Goal: Task Accomplishment & Management: Manage account settings

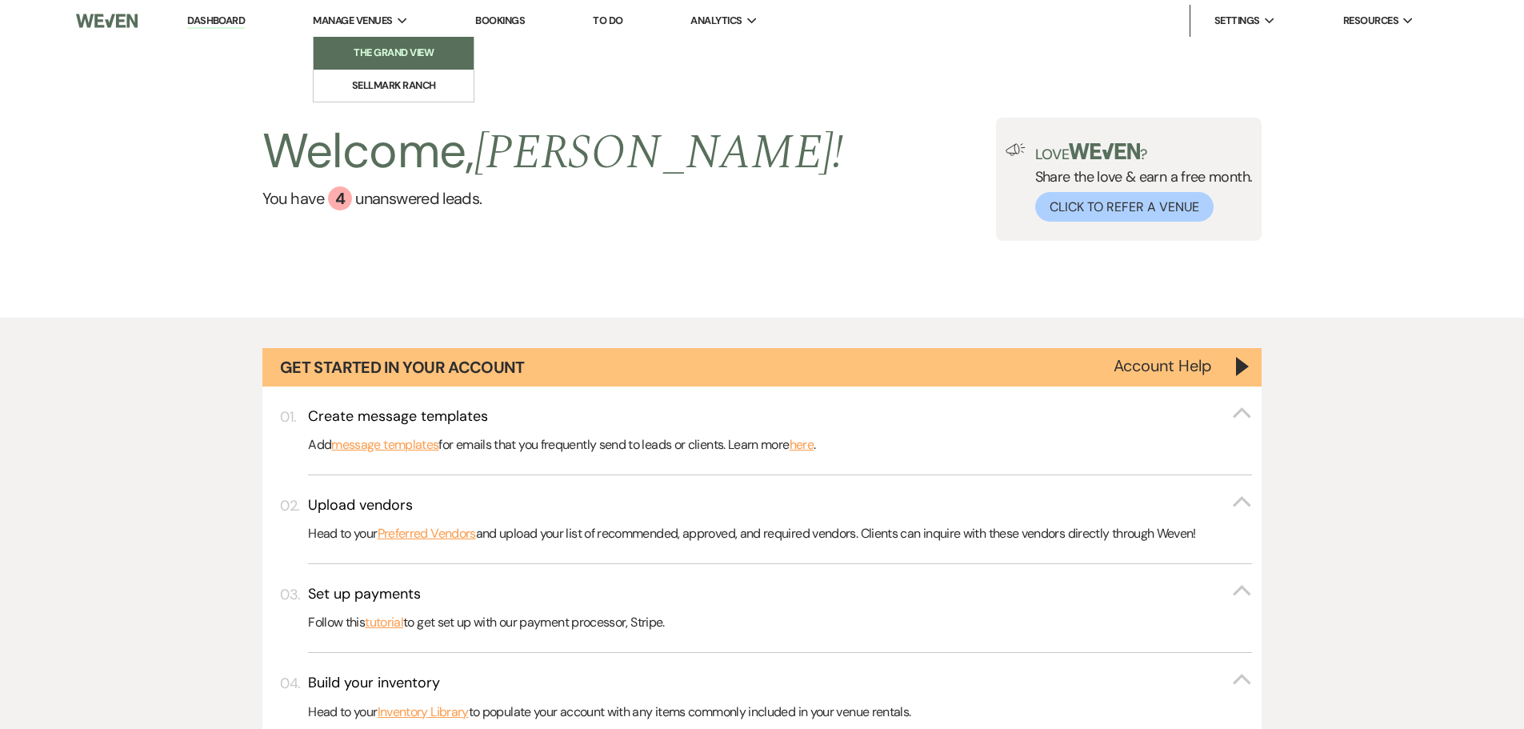
click at [371, 47] on li "The Grand View" at bounding box center [394, 53] width 144 height 16
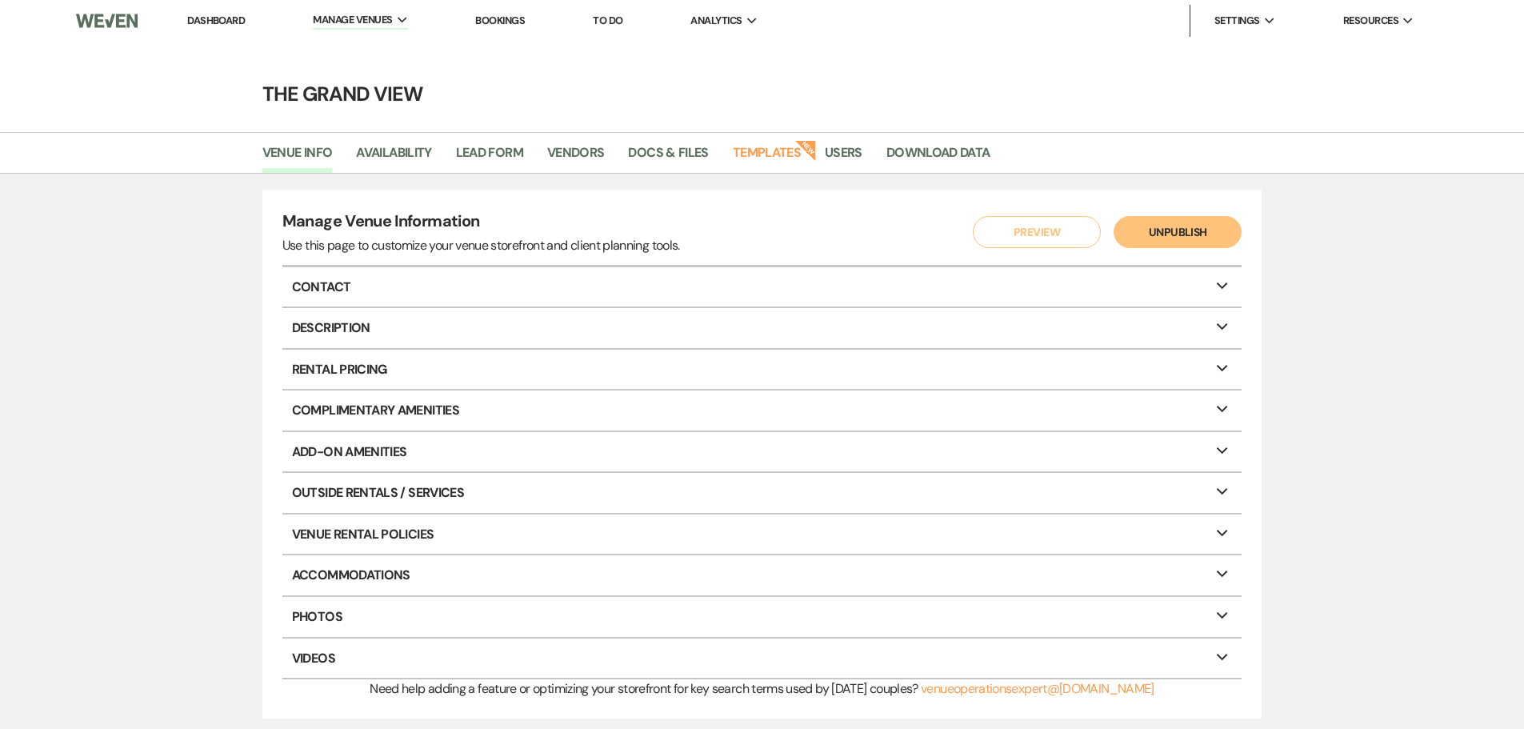
click at [506, 22] on link "Bookings" at bounding box center [500, 21] width 50 height 14
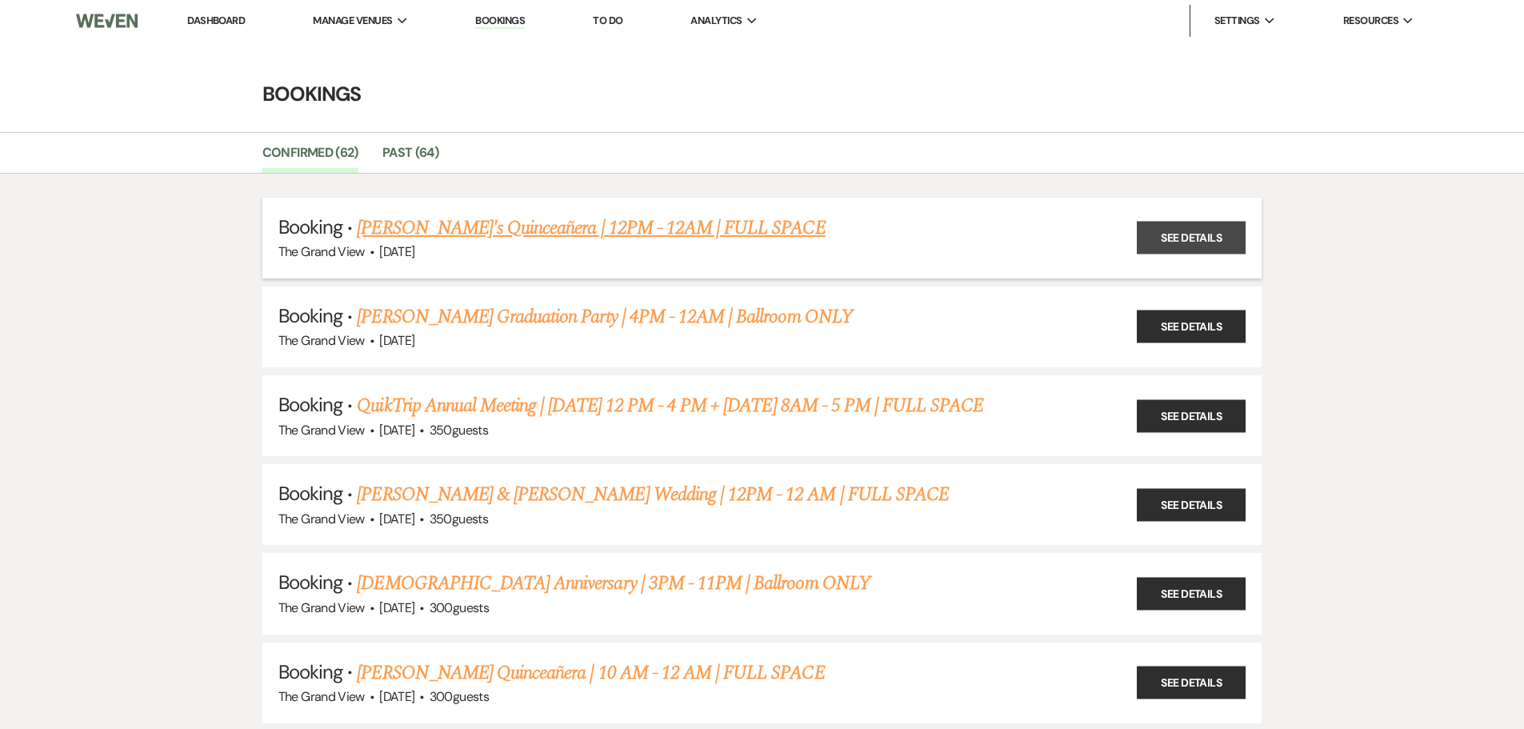
click at [1160, 231] on link "See Details" at bounding box center [1191, 238] width 109 height 33
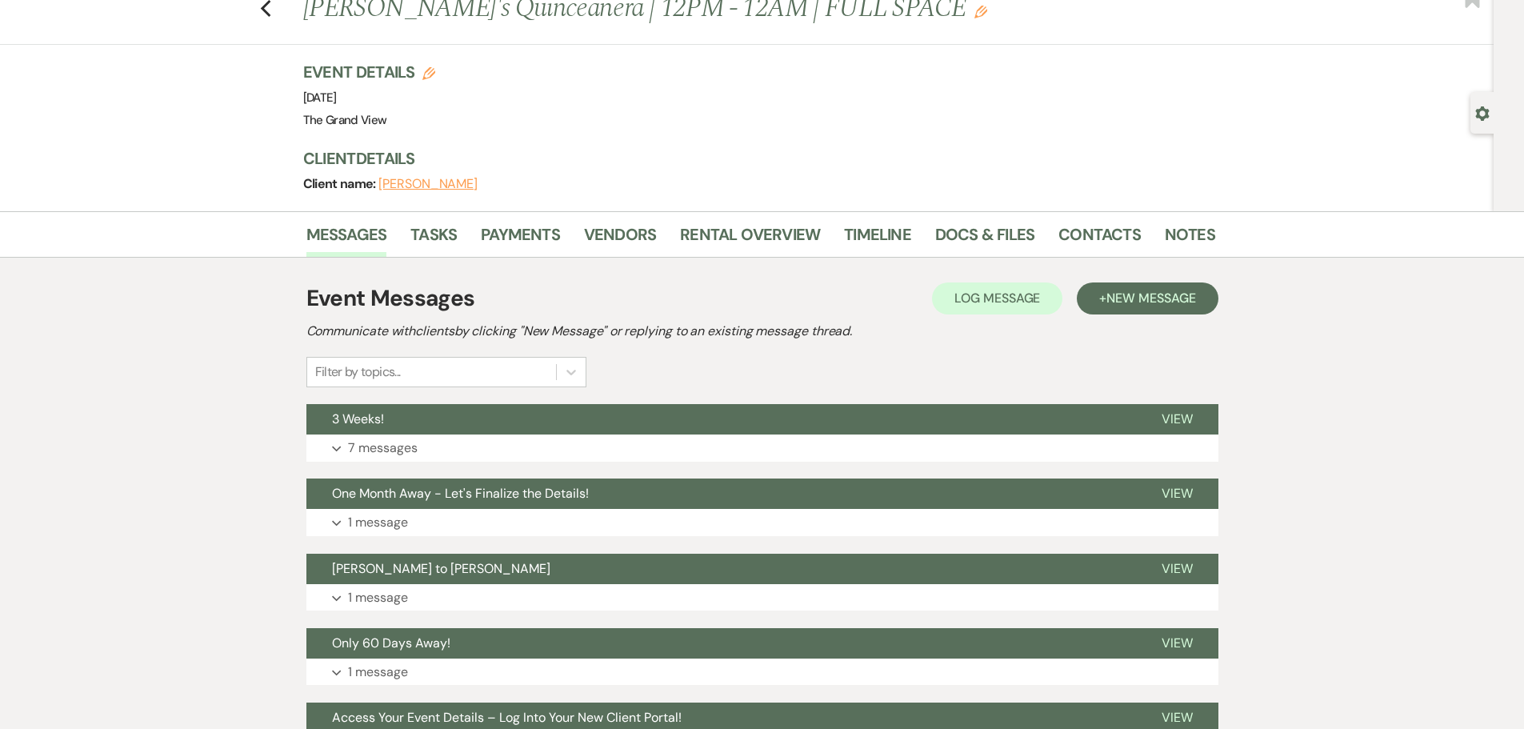
scroll to position [80, 0]
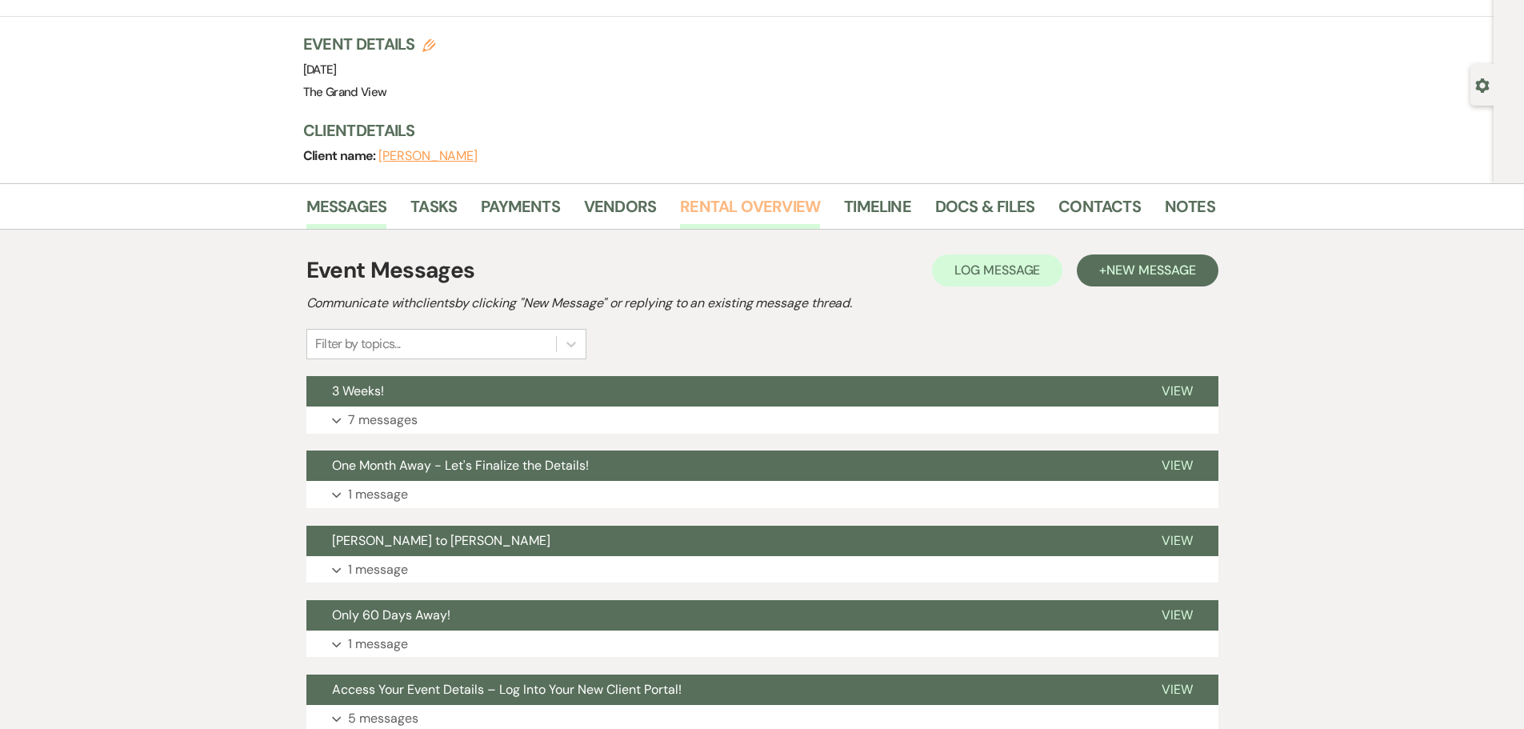
click at [727, 197] on link "Rental Overview" at bounding box center [750, 211] width 140 height 35
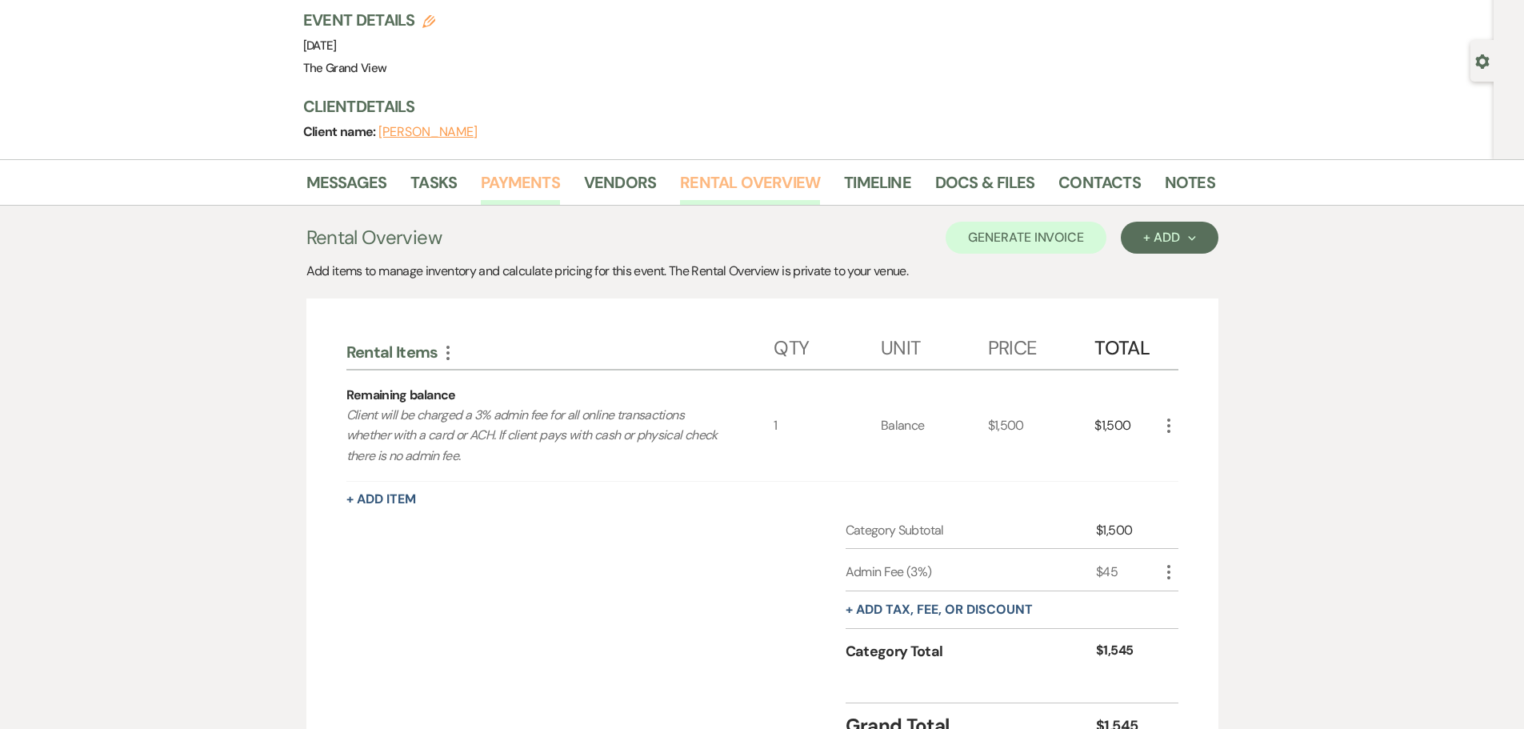
scroll to position [97, 0]
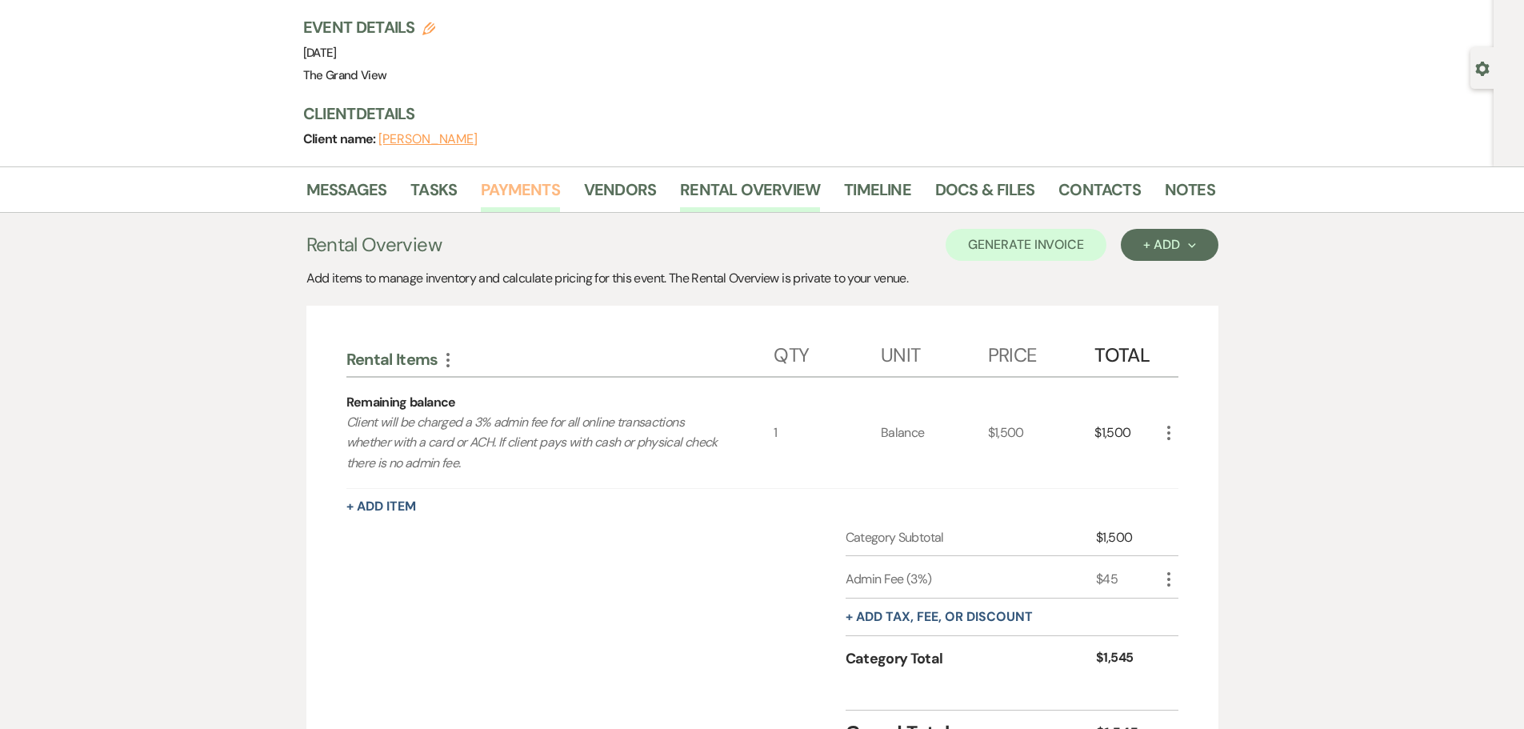
click at [510, 190] on link "Payments" at bounding box center [520, 194] width 79 height 35
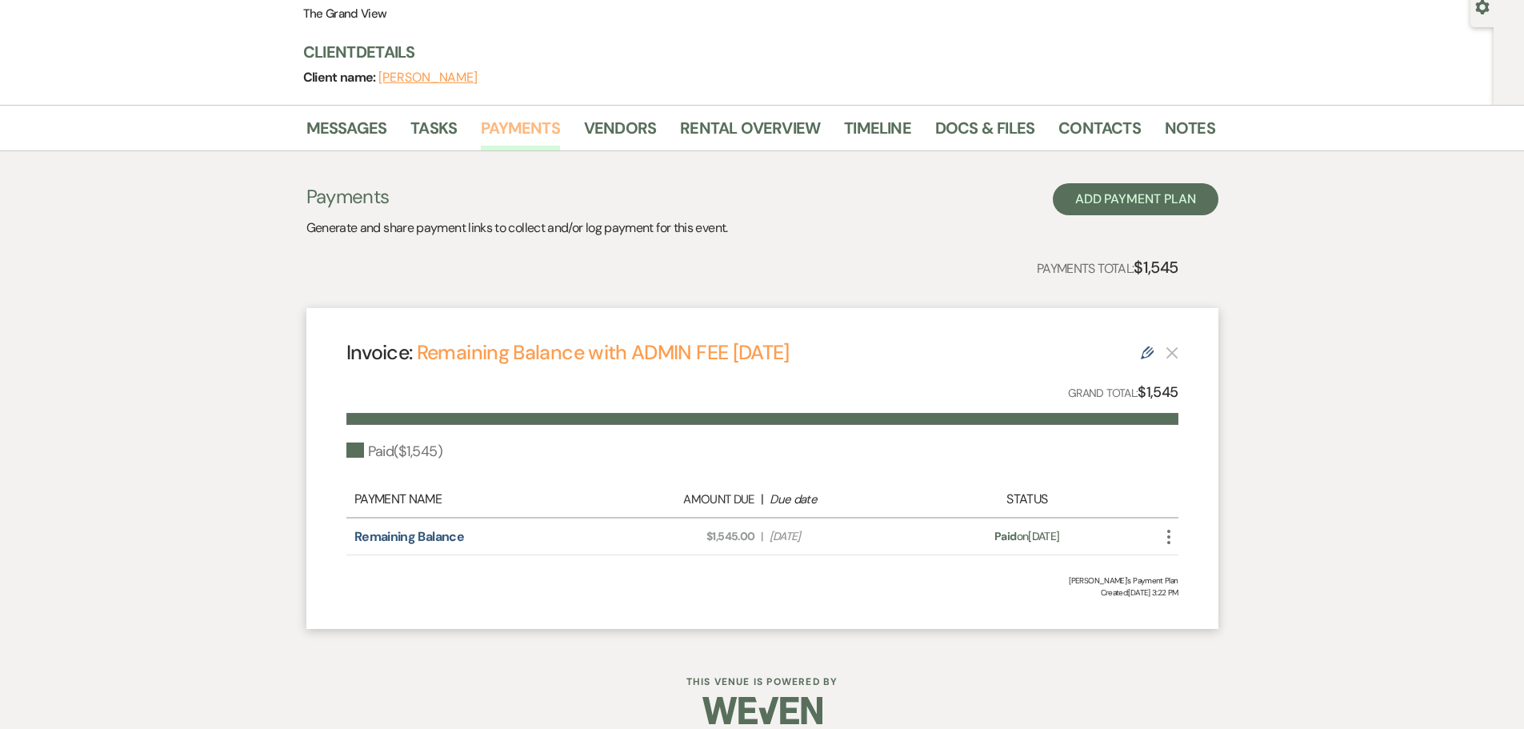
scroll to position [160, 0]
click at [430, 133] on link "Tasks" at bounding box center [433, 131] width 46 height 35
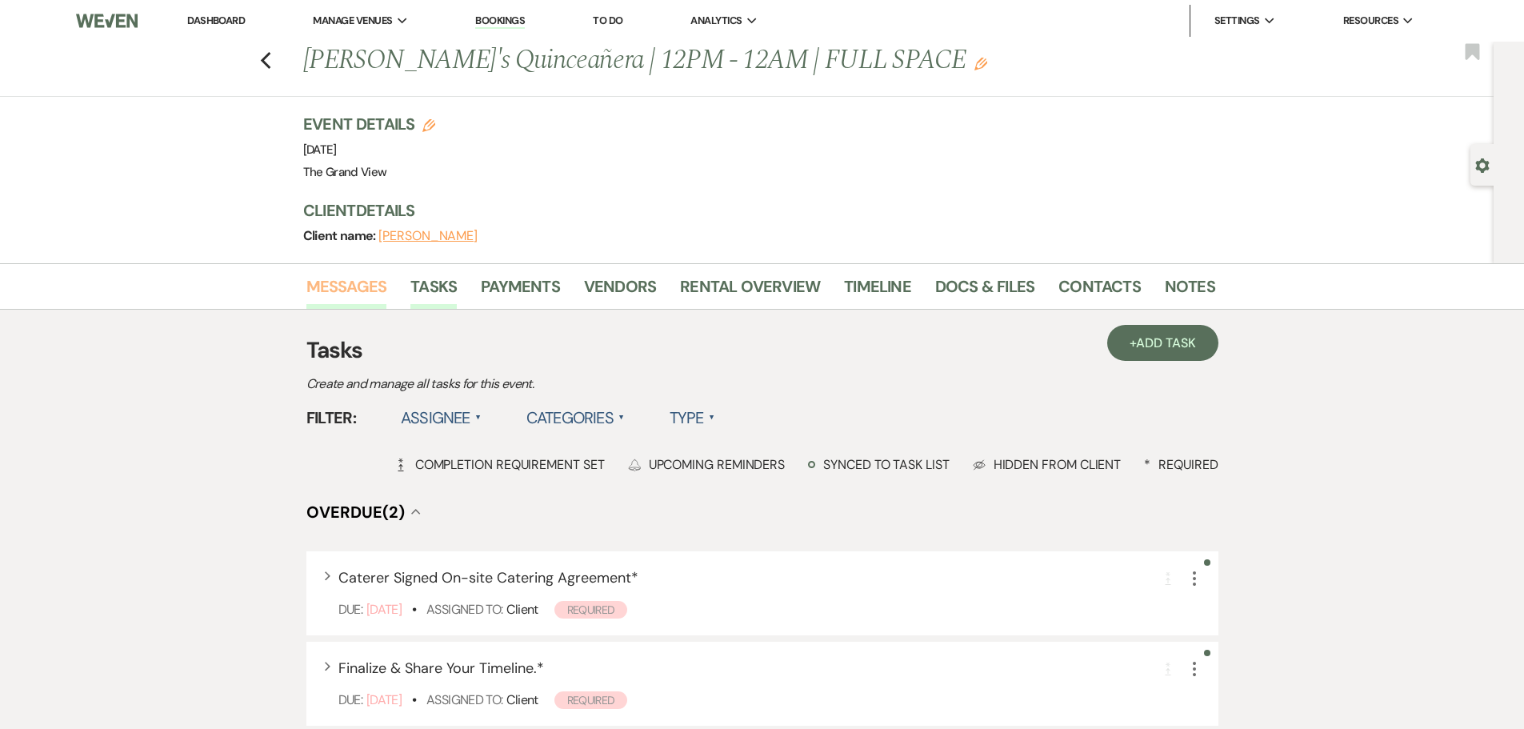
click at [326, 295] on link "Messages" at bounding box center [346, 291] width 81 height 35
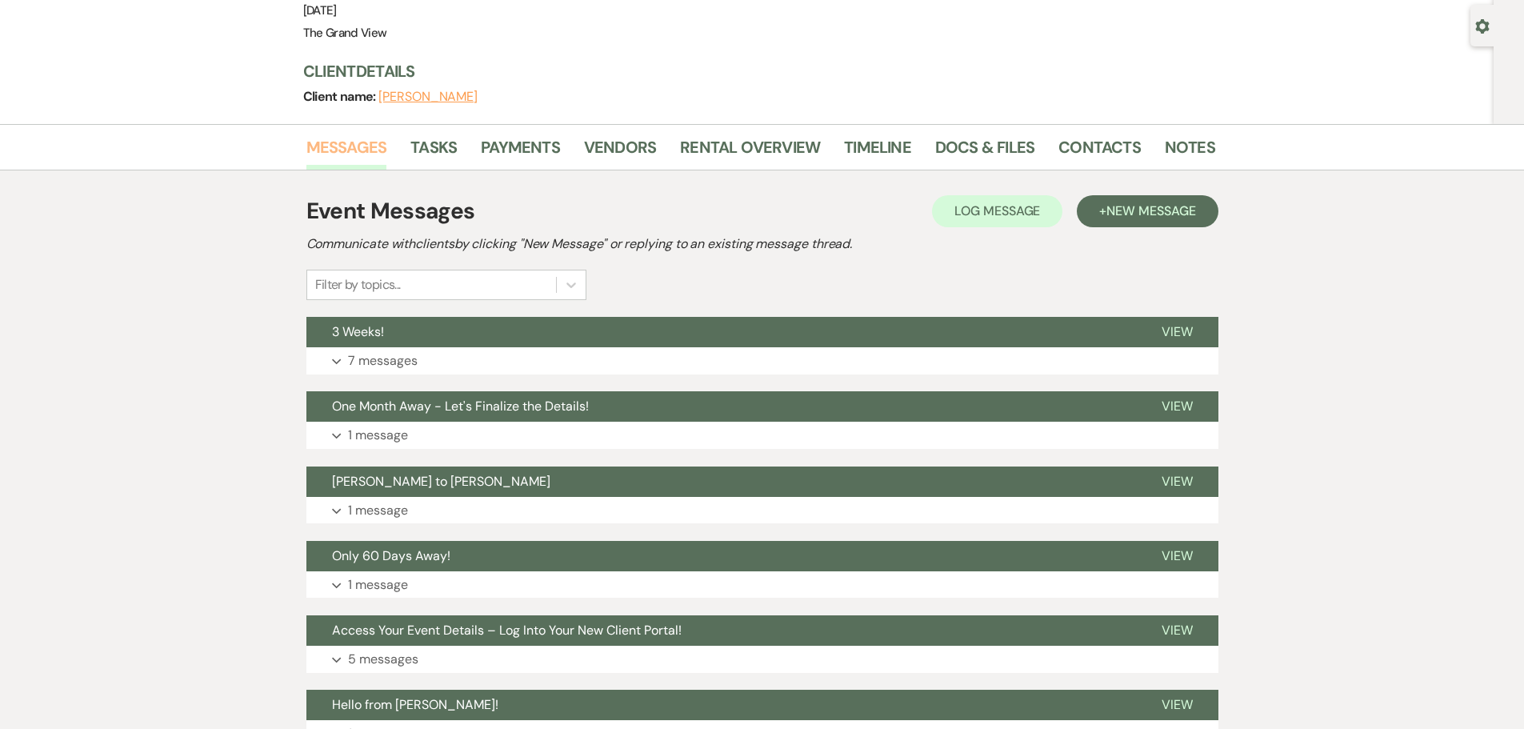
scroll to position [160, 0]
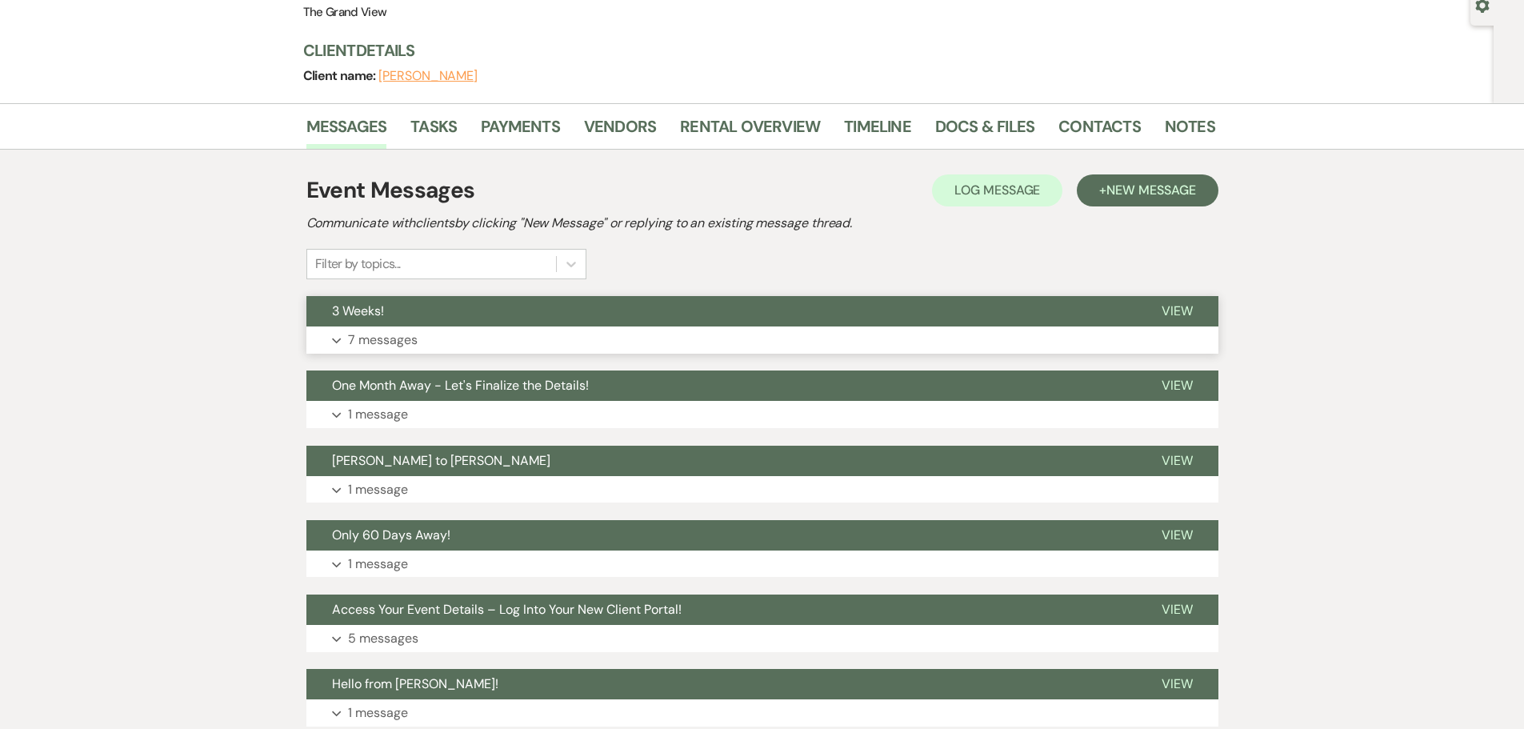
click at [339, 337] on button "Expand 7 messages" at bounding box center [762, 339] width 912 height 27
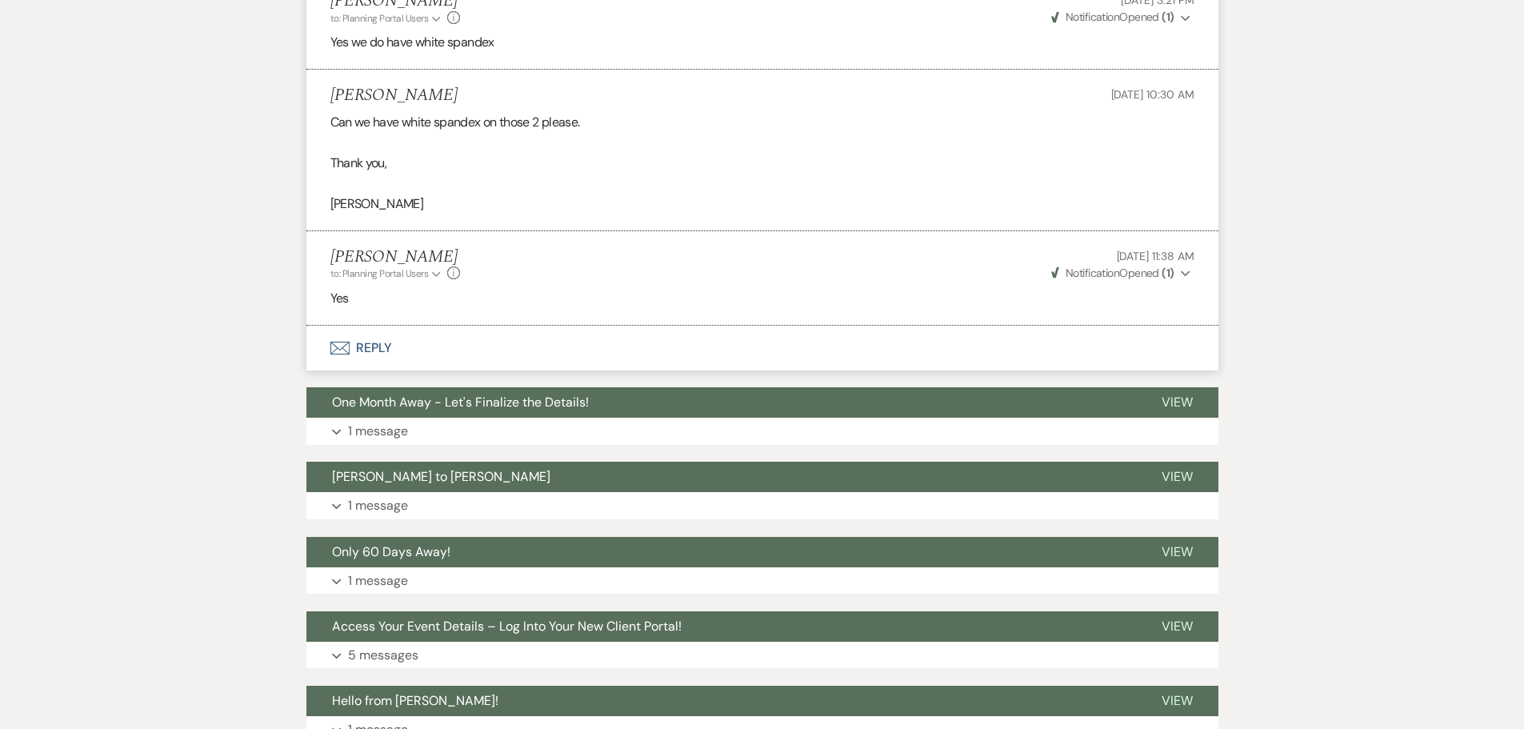
scroll to position [2800, 0]
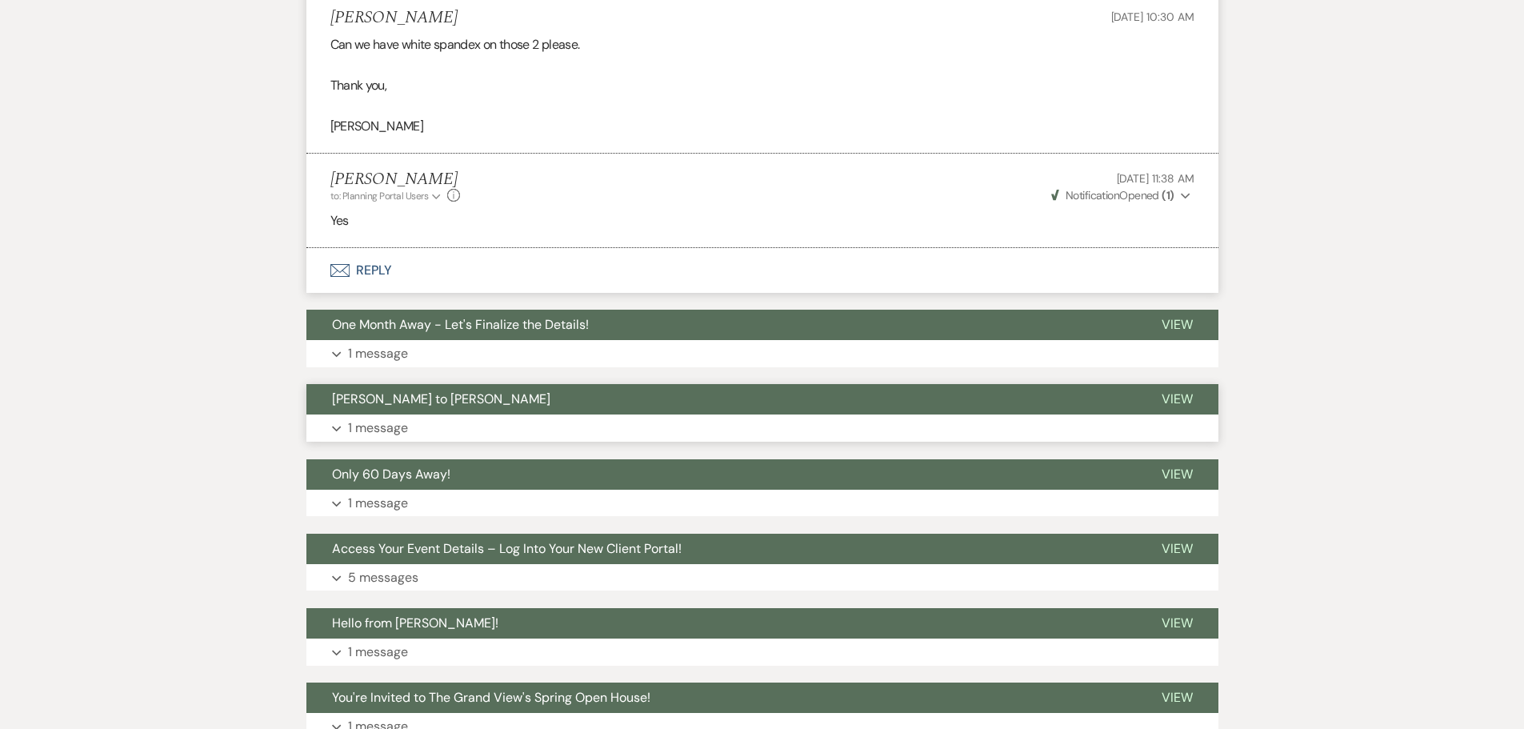
click at [338, 432] on icon "Expand" at bounding box center [337, 429] width 10 height 6
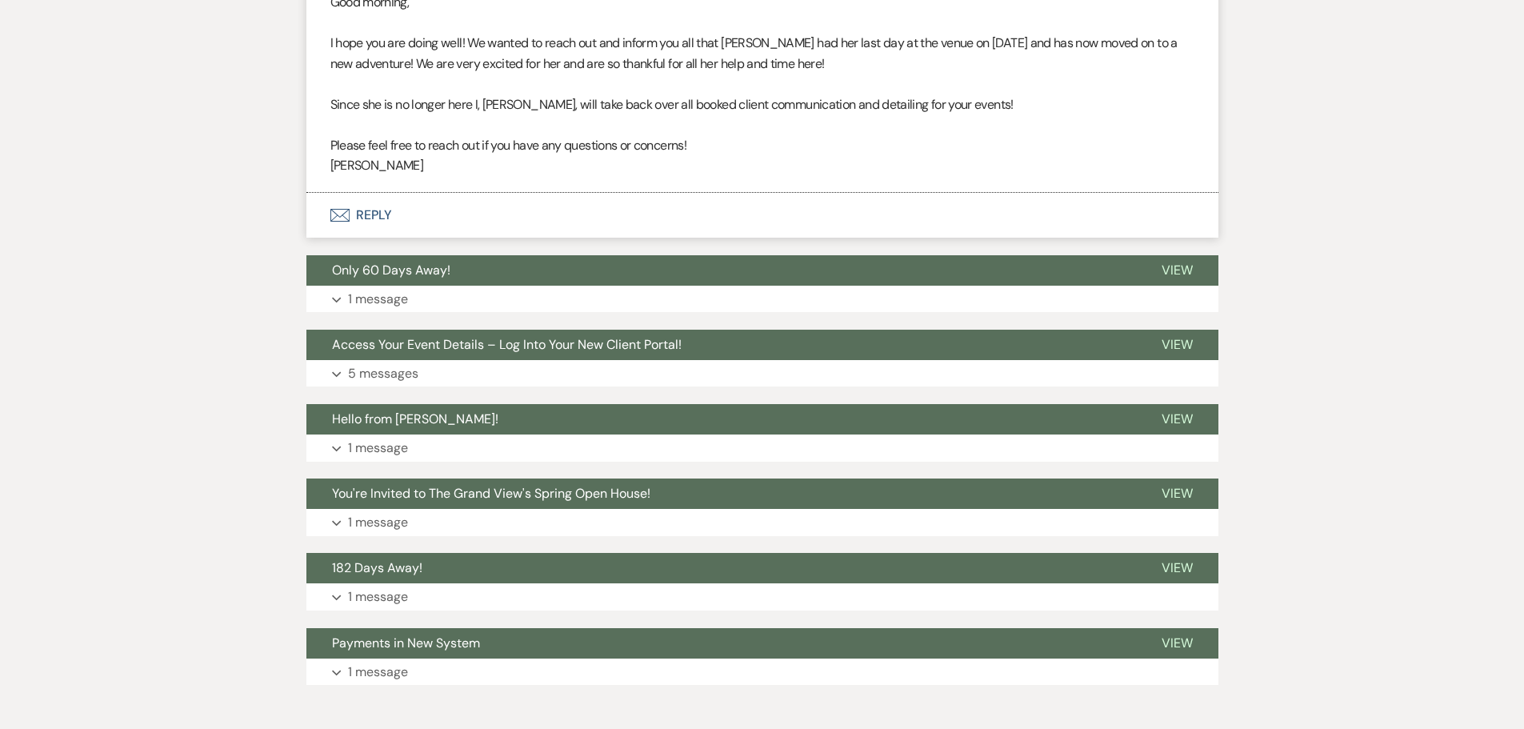
scroll to position [3360, 0]
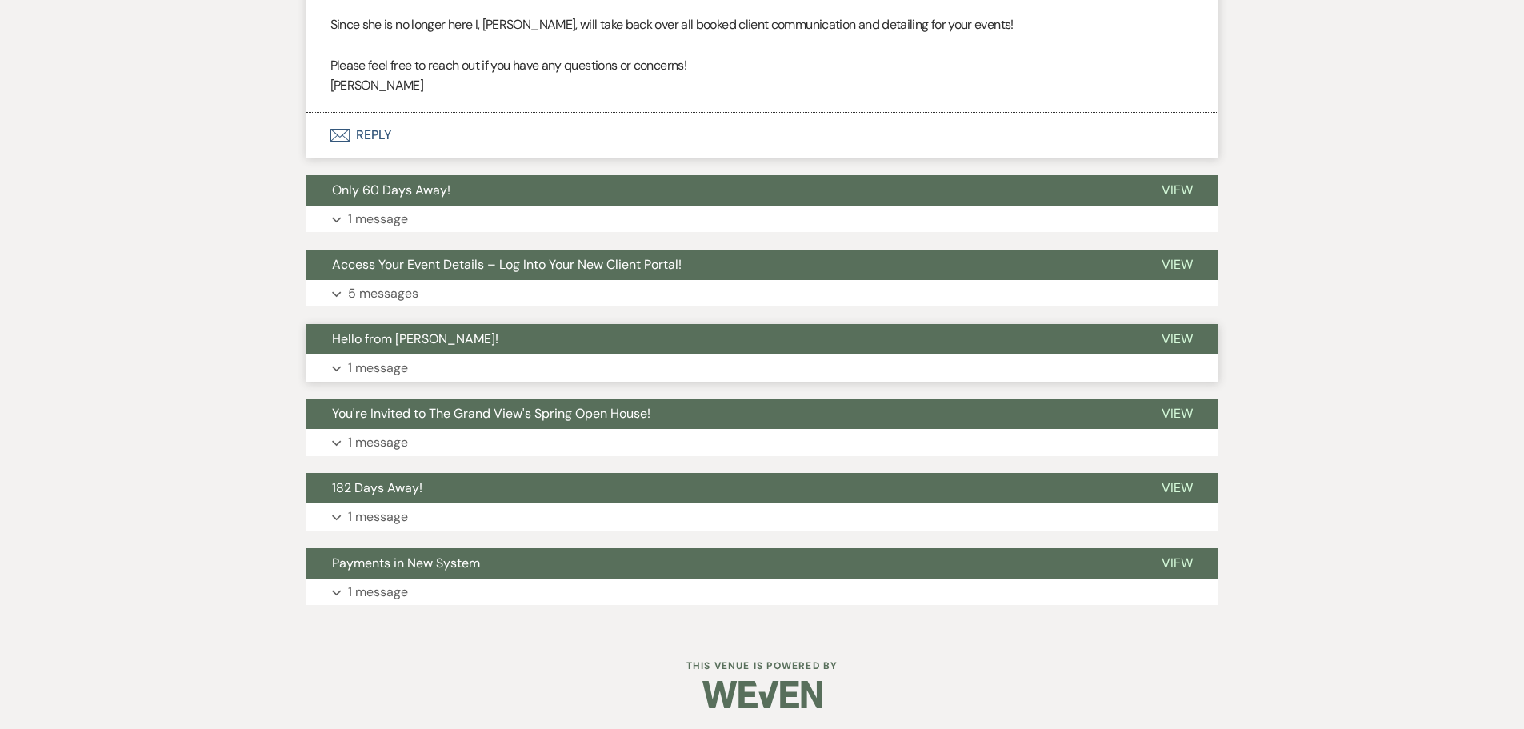
click at [339, 382] on button "Expand 1 message" at bounding box center [762, 367] width 912 height 27
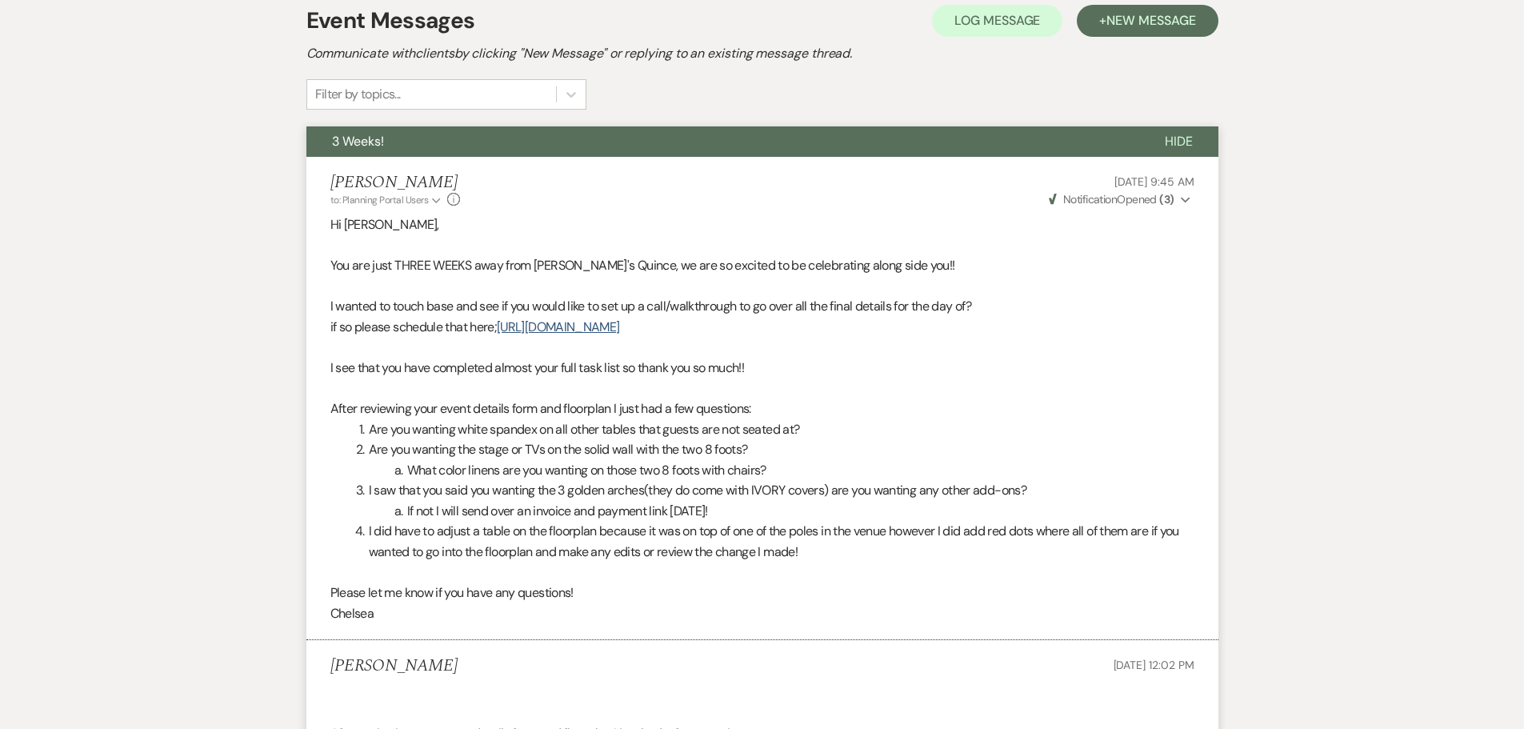
scroll to position [0, 0]
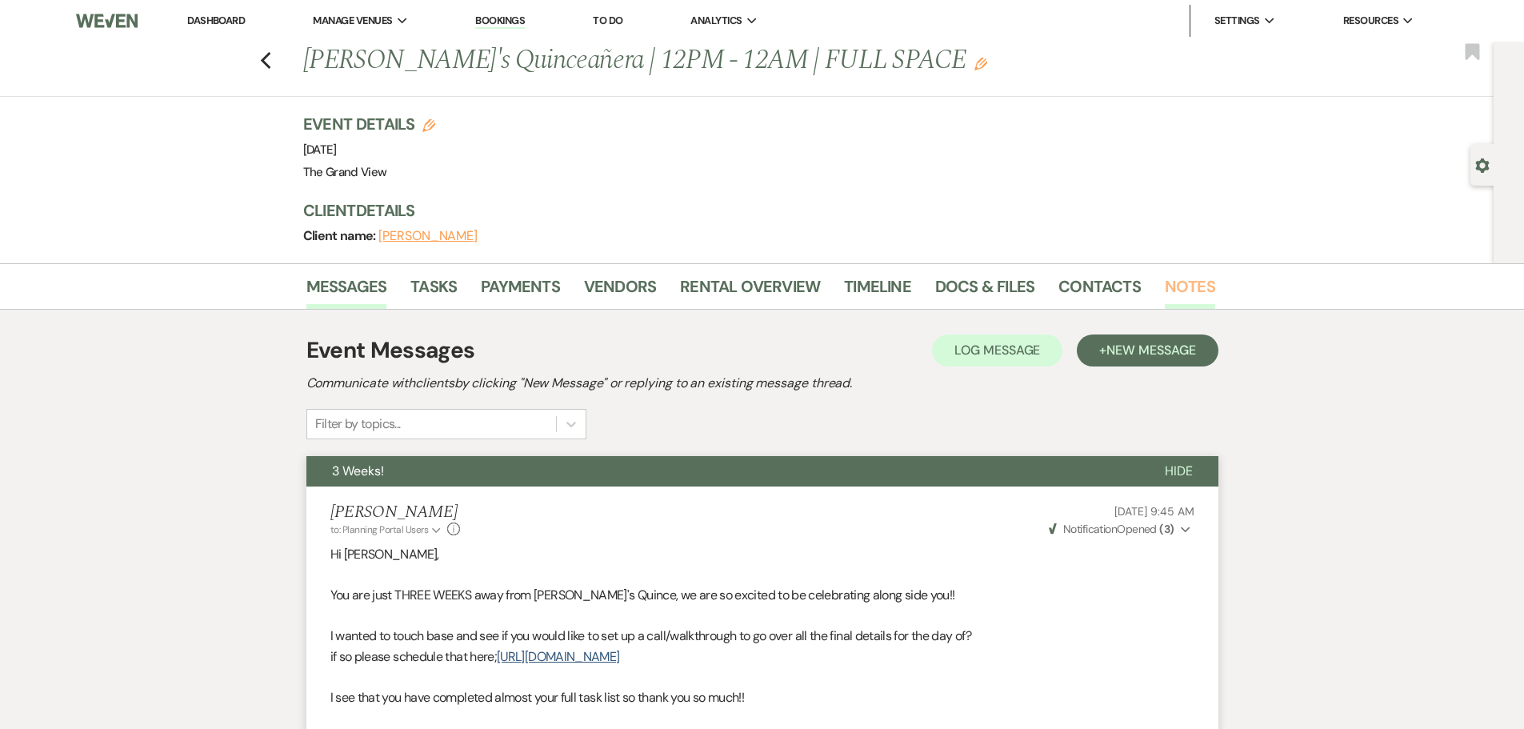
click at [1181, 282] on link "Notes" at bounding box center [1190, 291] width 50 height 35
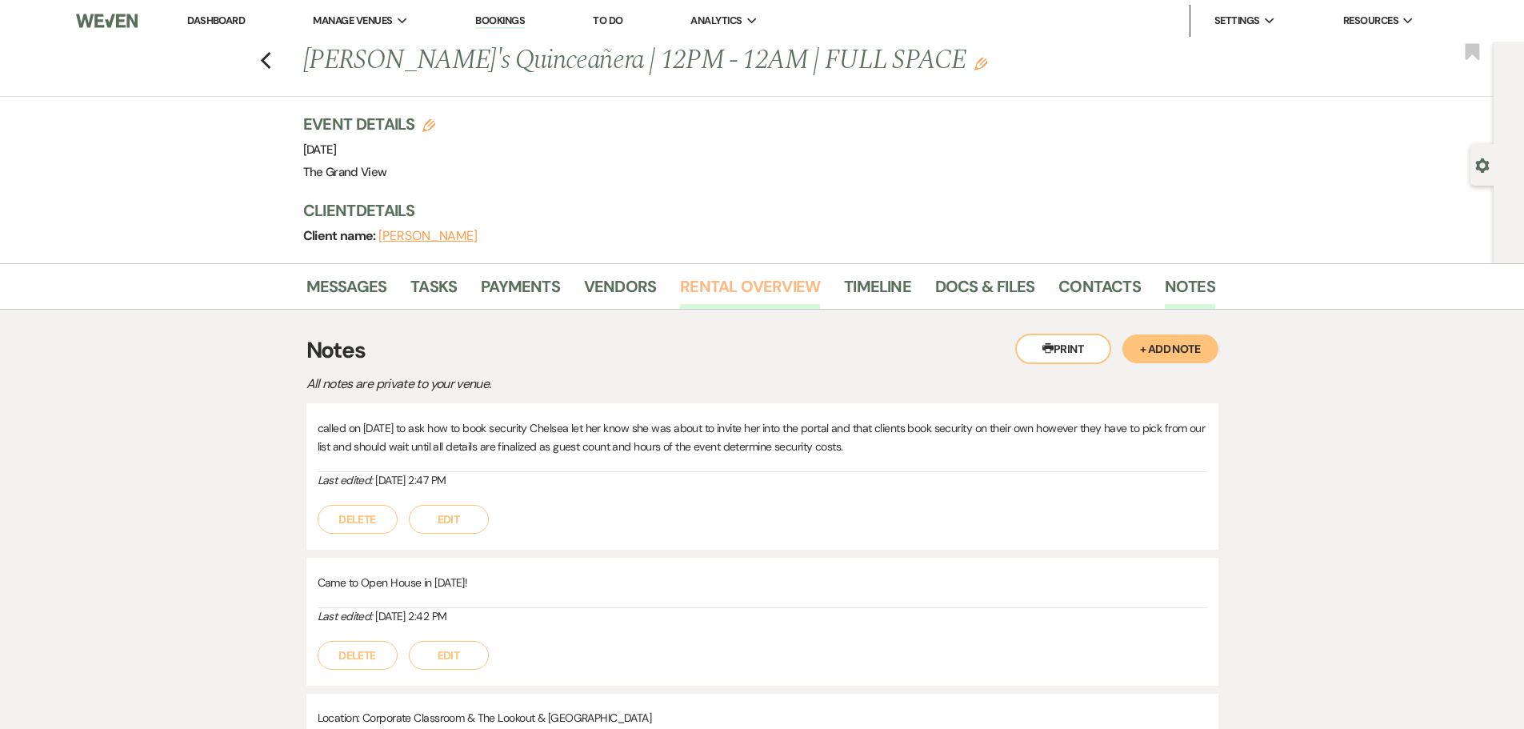
click at [718, 280] on link "Rental Overview" at bounding box center [750, 291] width 140 height 35
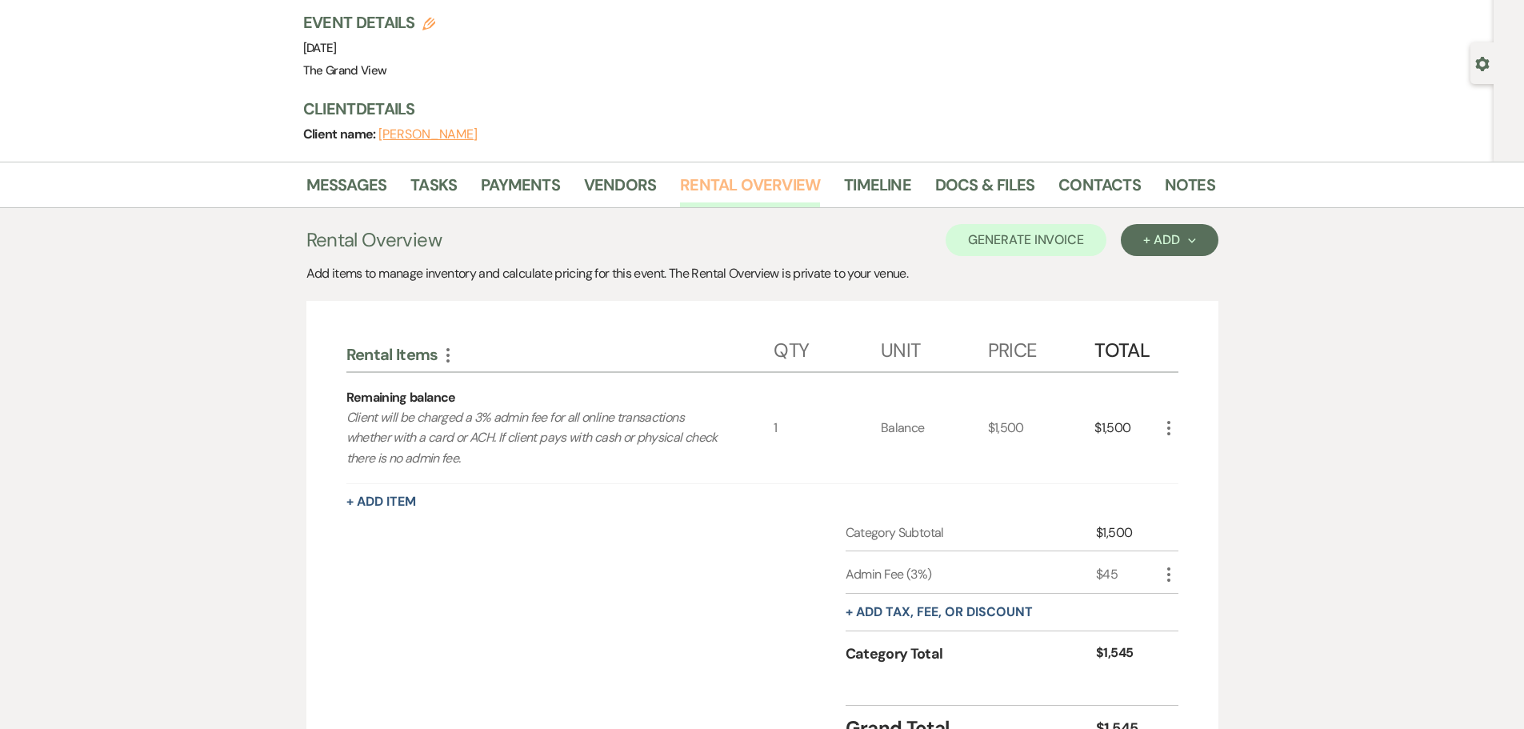
scroll to position [97, 0]
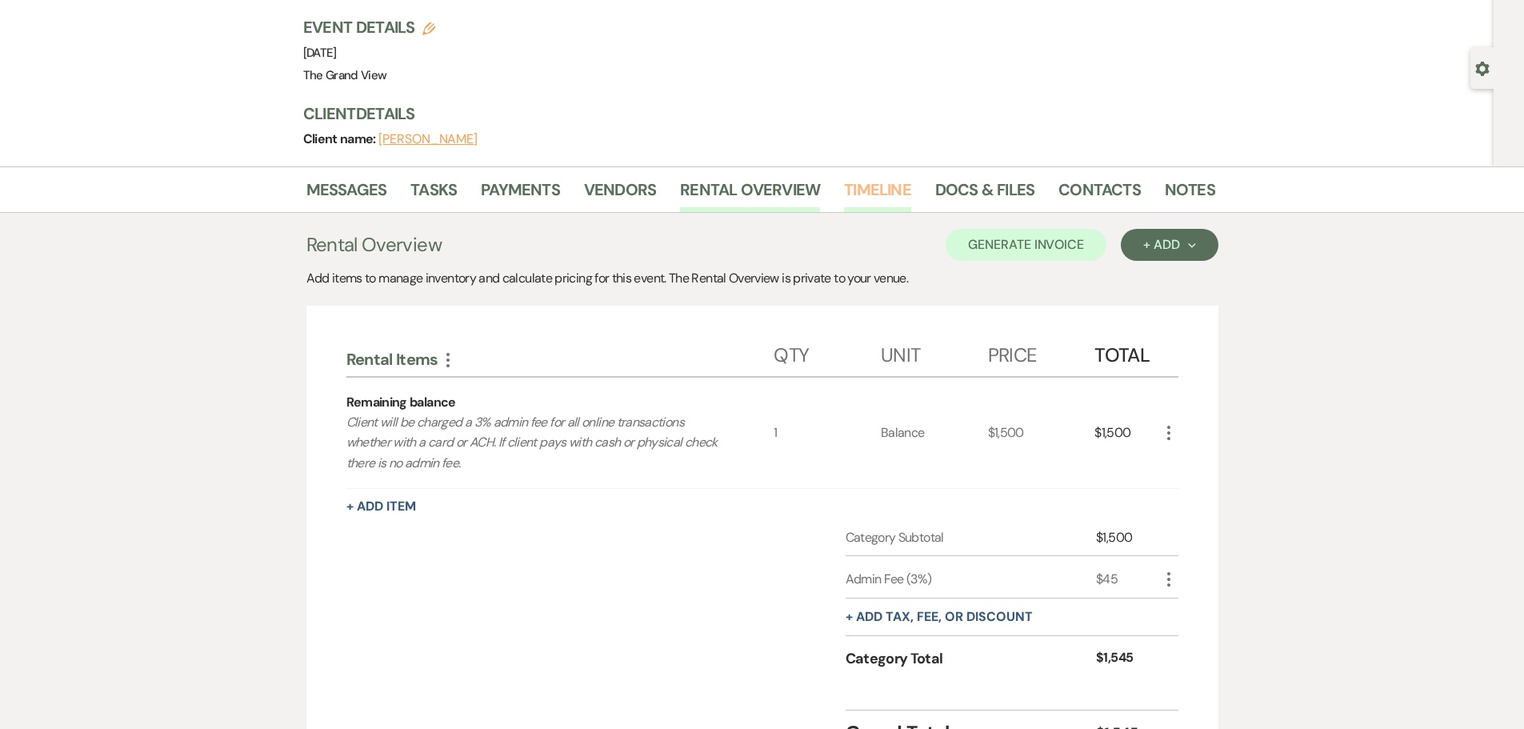
click at [879, 190] on link "Timeline" at bounding box center [877, 194] width 67 height 35
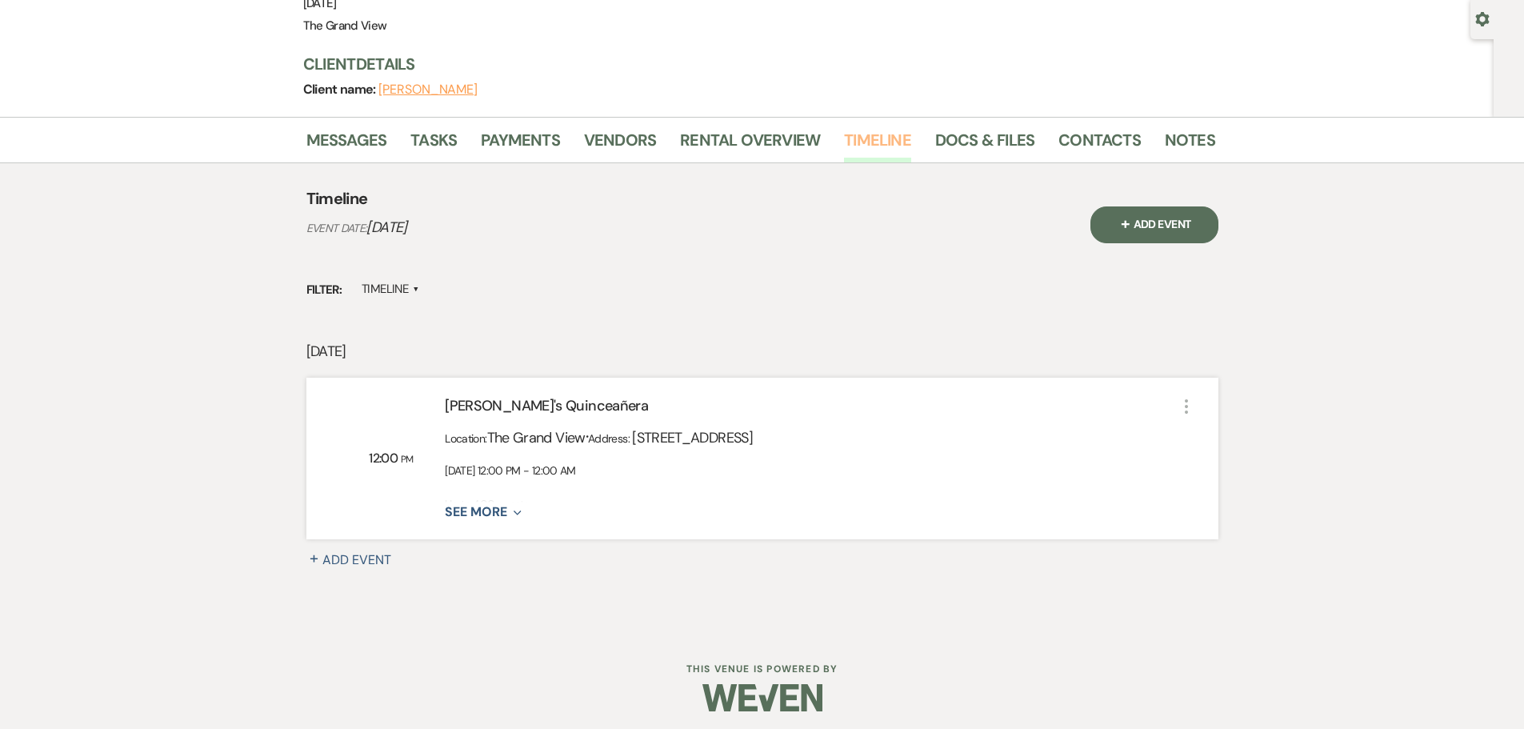
scroll to position [153, 0]
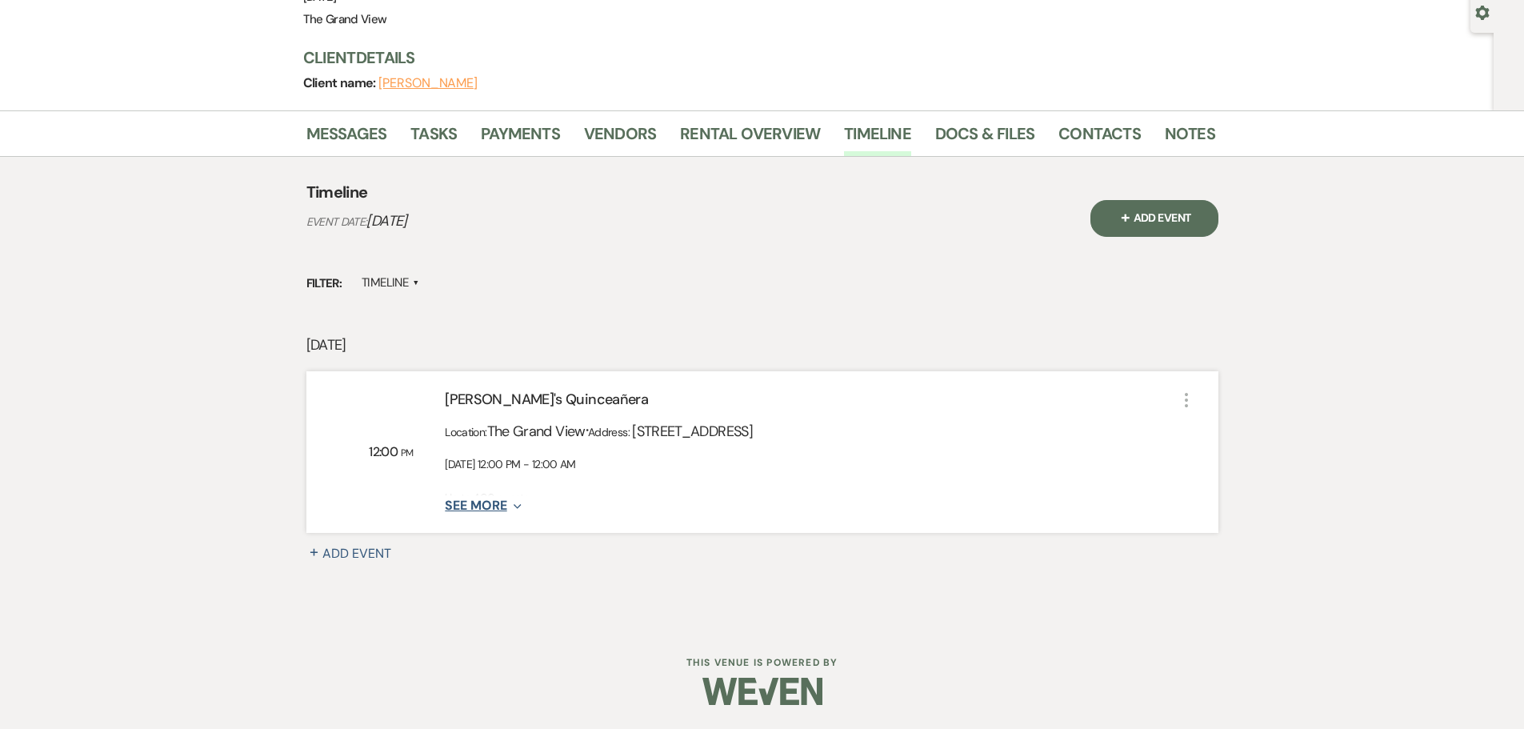
click at [502, 503] on button "See More Expand" at bounding box center [483, 506] width 76 height 14
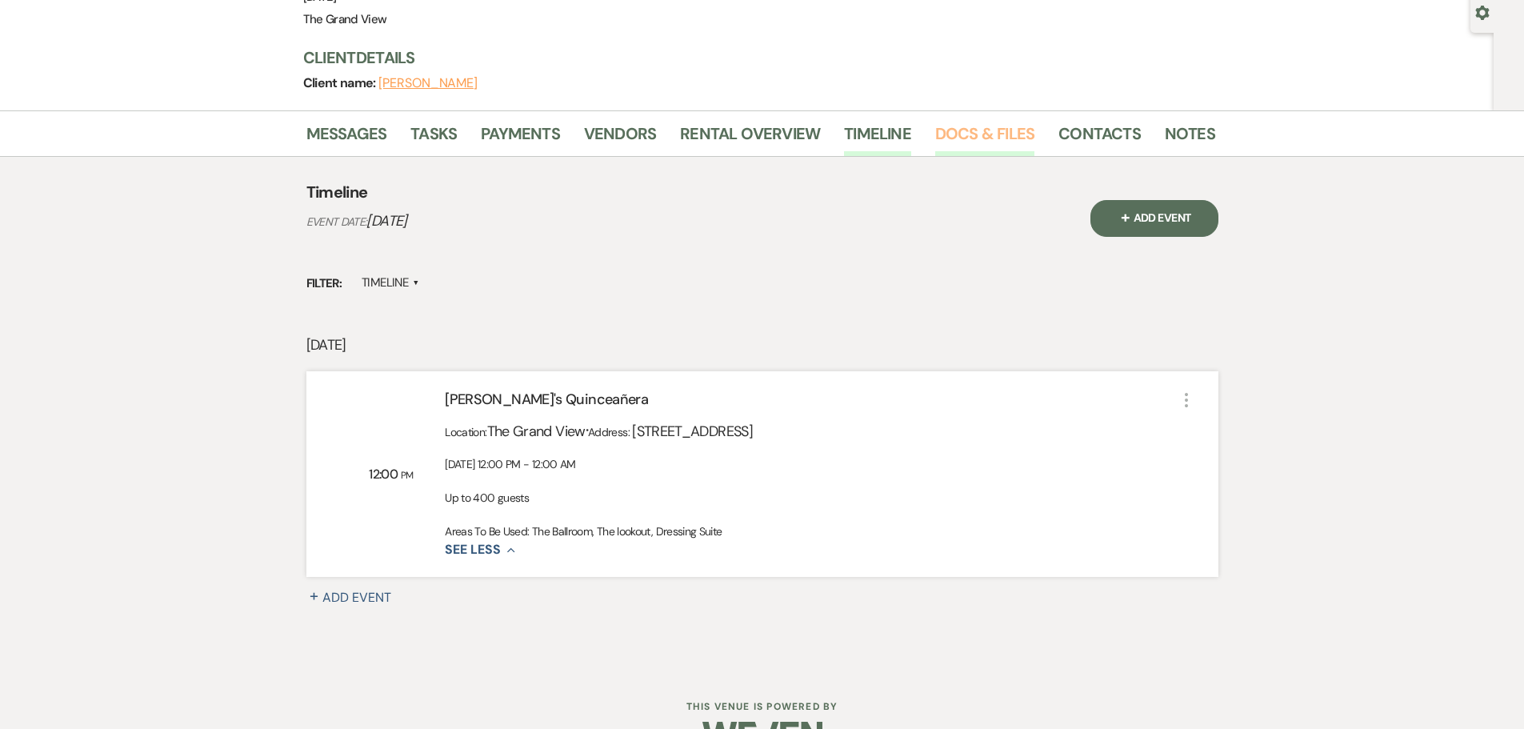
click at [941, 131] on link "Docs & Files" at bounding box center [984, 138] width 99 height 35
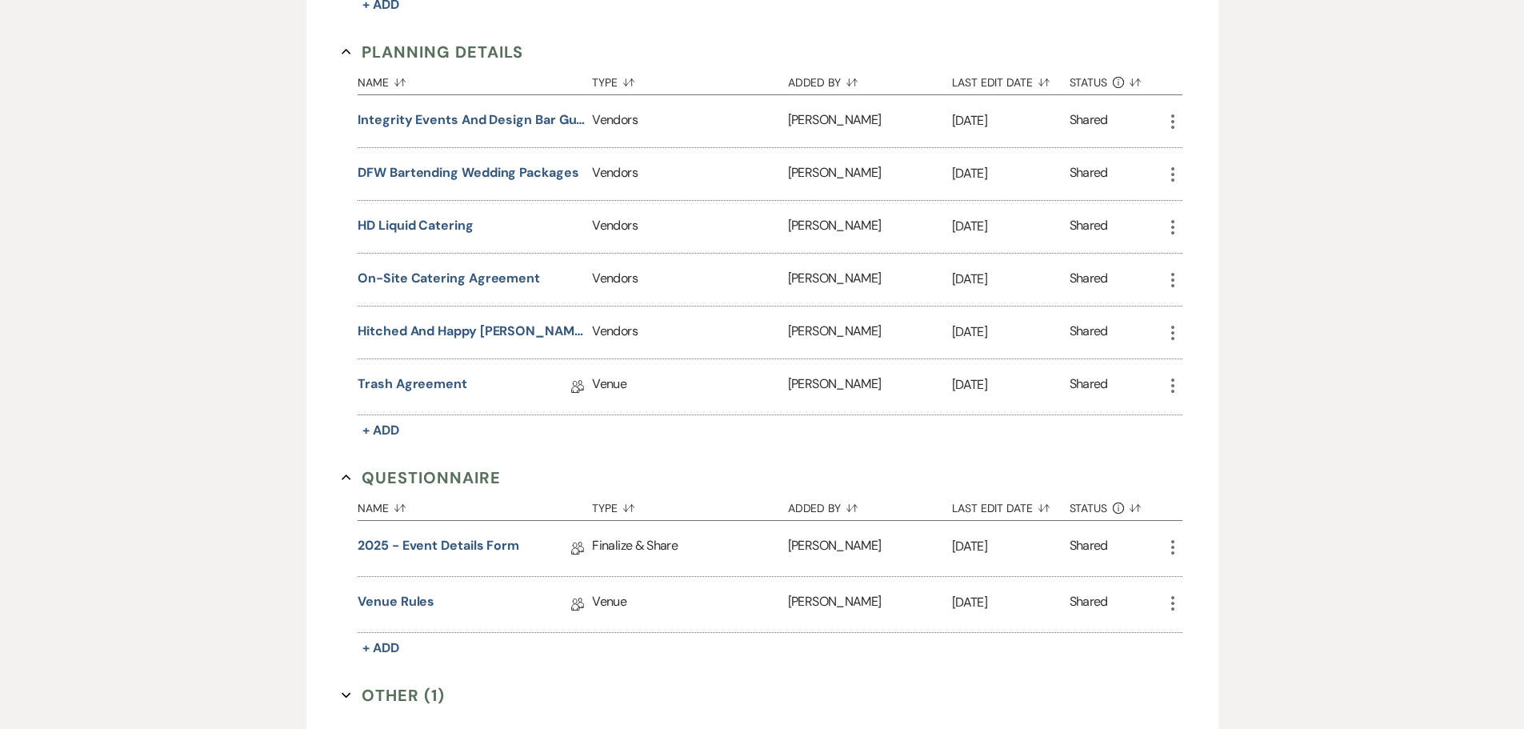
scroll to position [1273, 0]
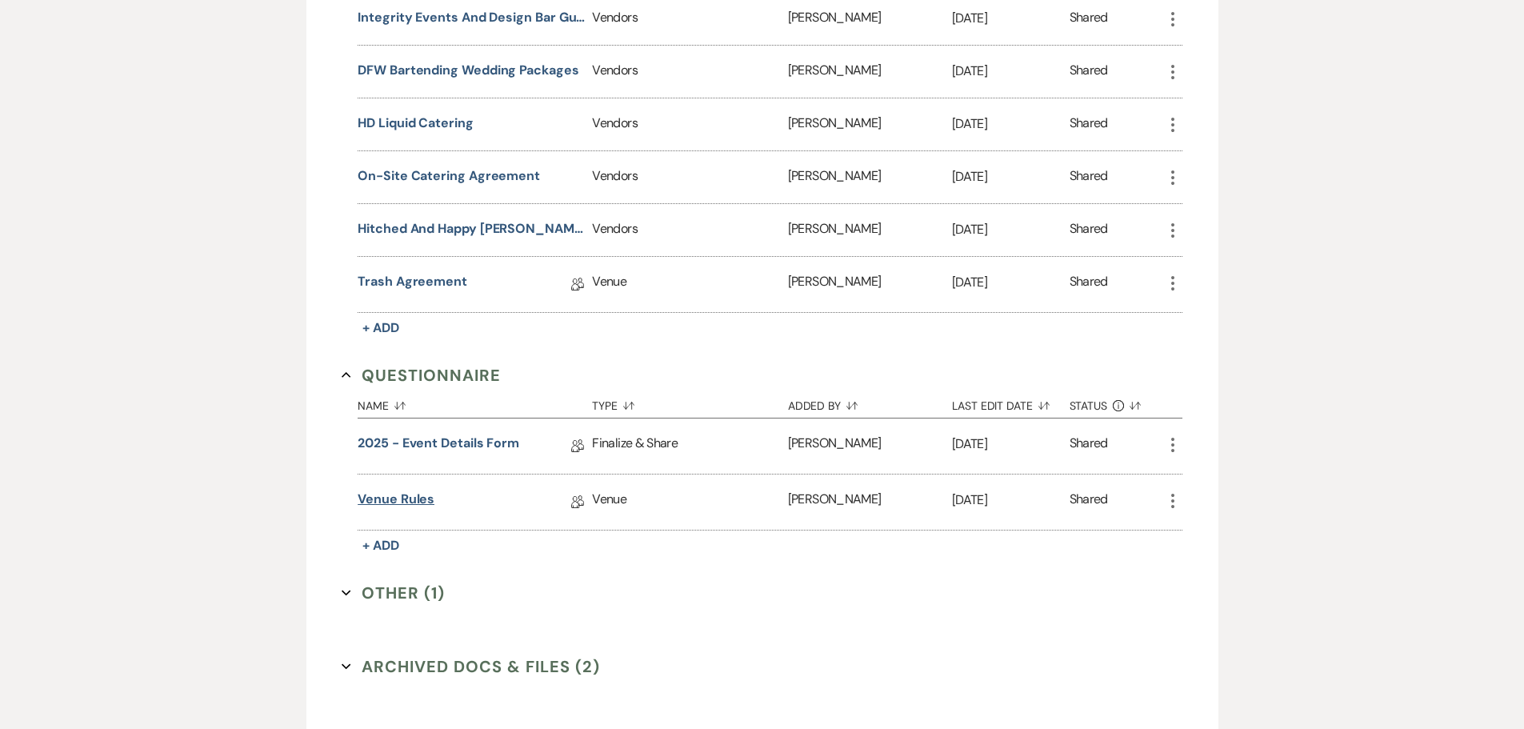
click at [411, 497] on link "Venue Rules" at bounding box center [396, 502] width 77 height 25
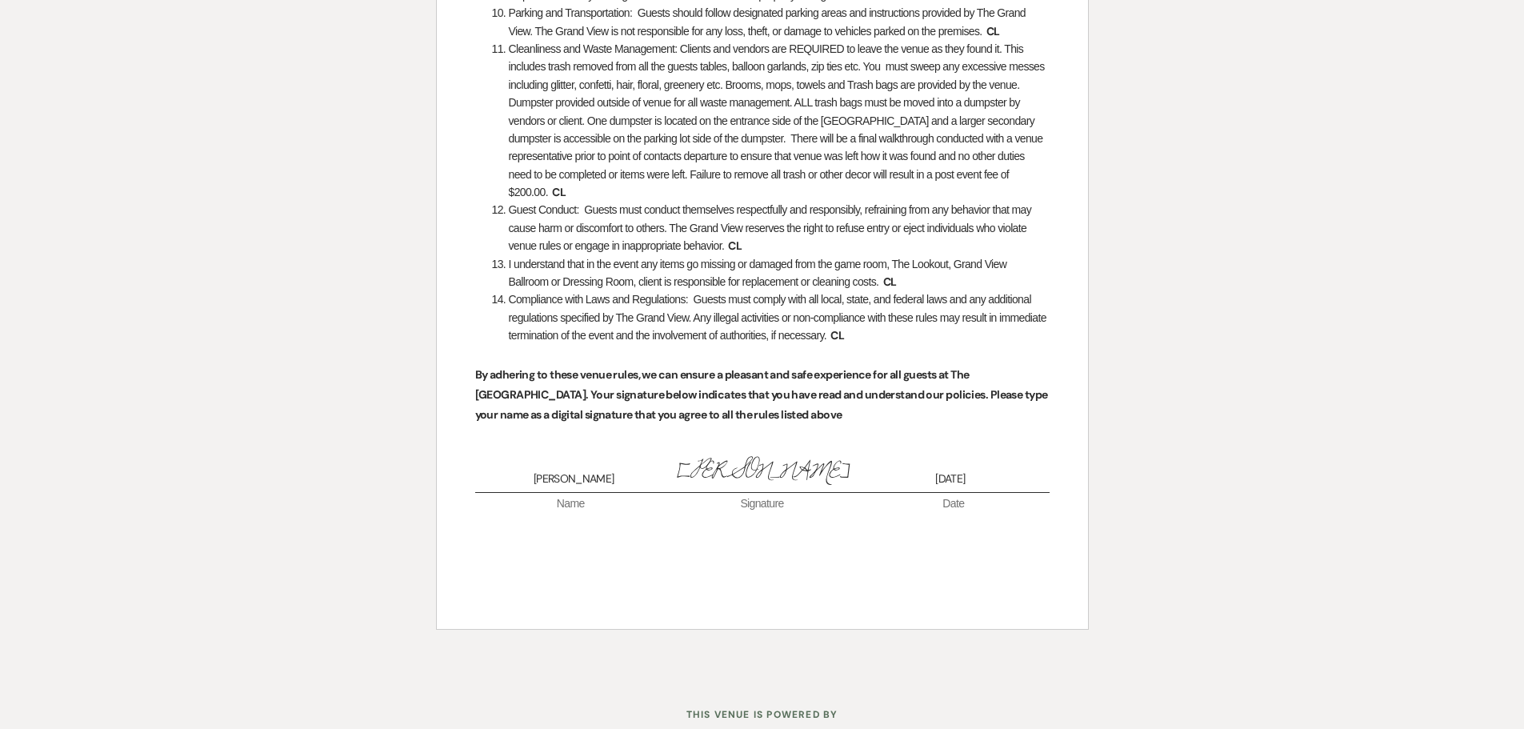
scroll to position [1325, 0]
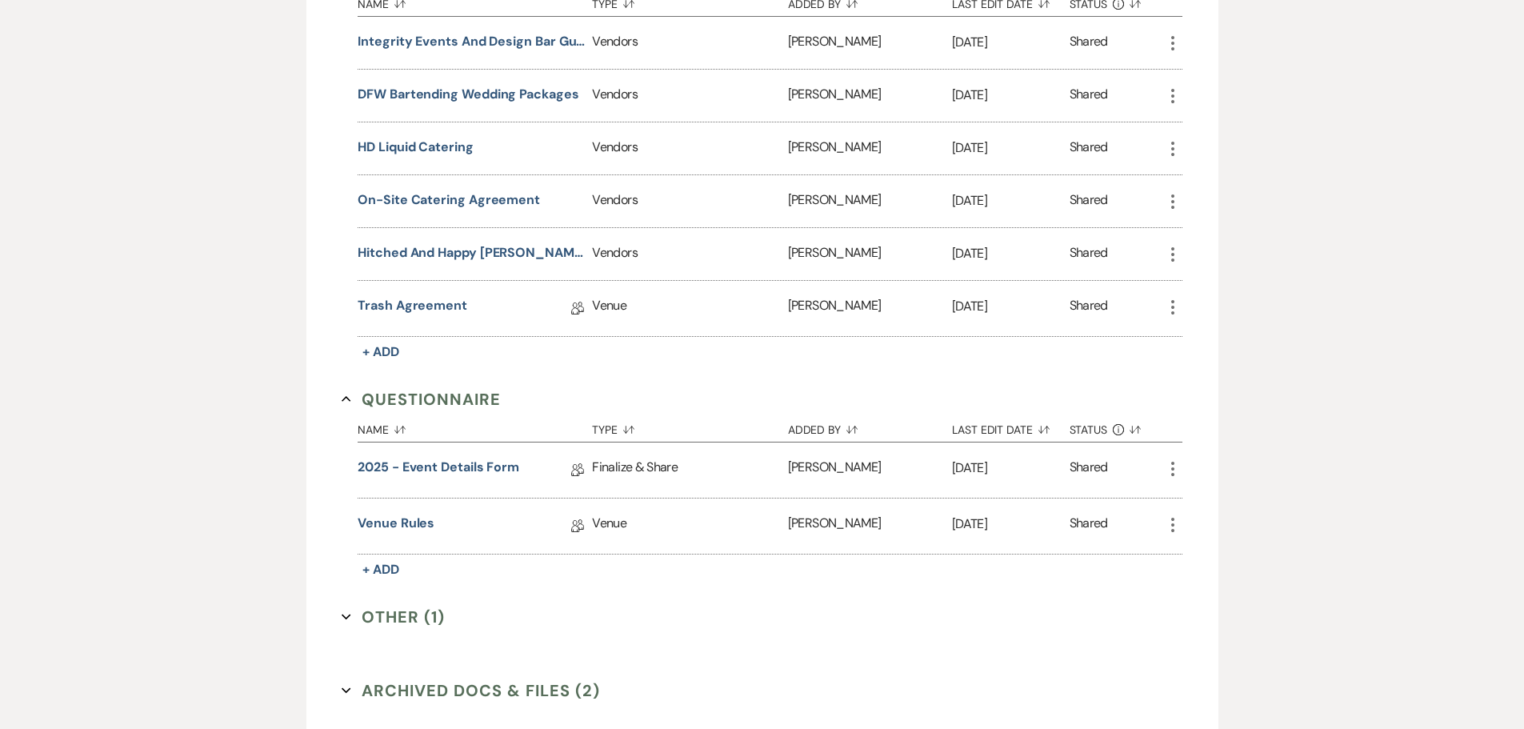
scroll to position [1273, 0]
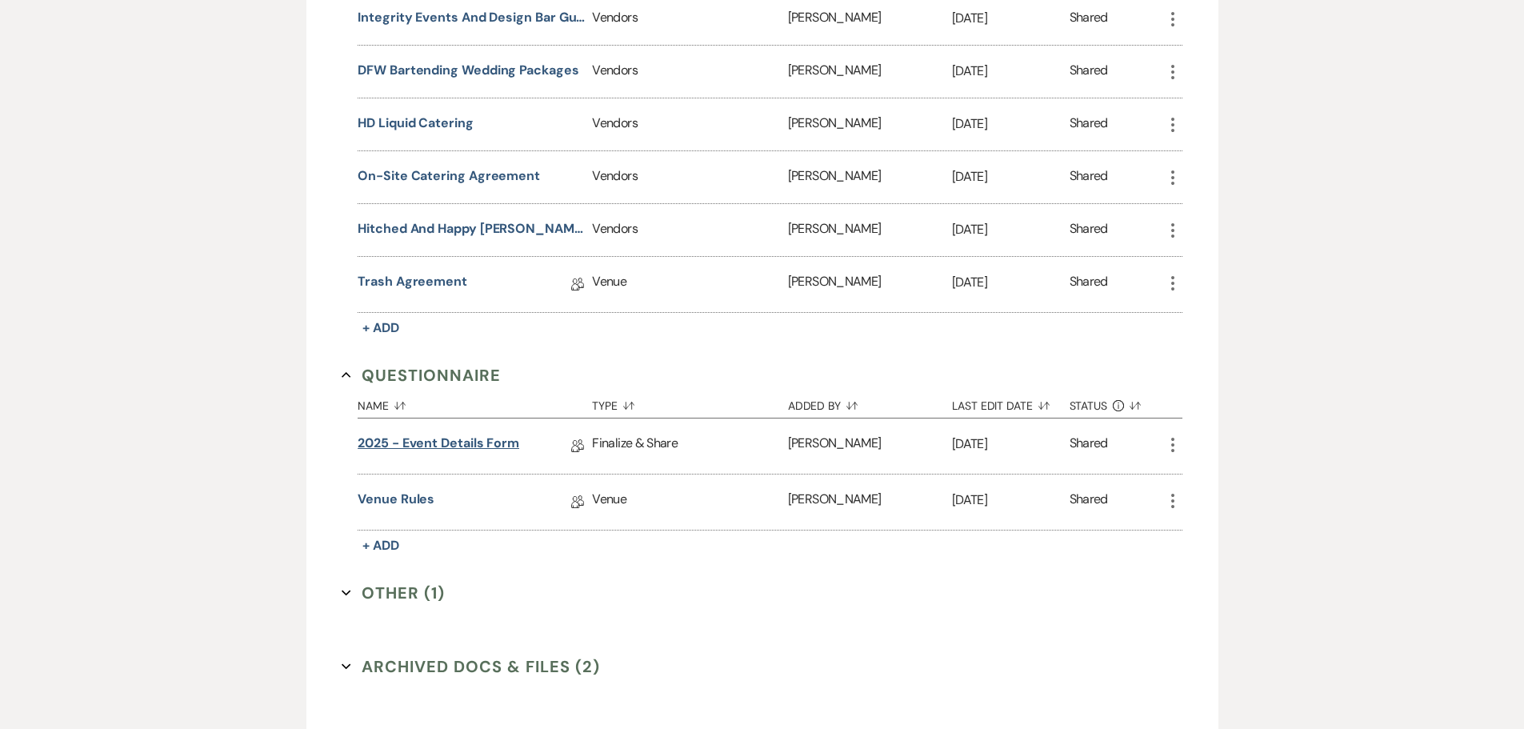
click at [470, 446] on link "2025 - Event Details Form" at bounding box center [439, 446] width 162 height 25
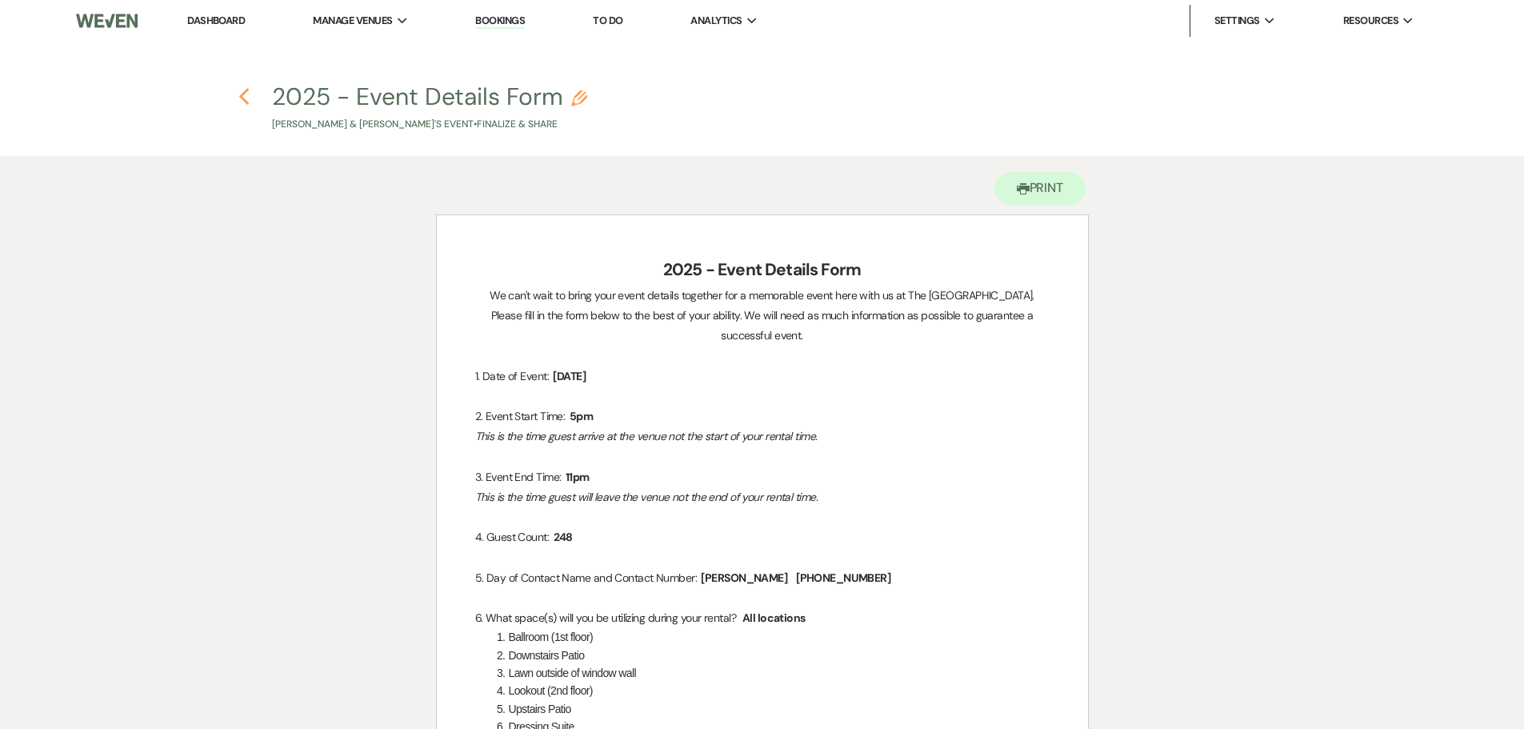
click at [250, 94] on icon "Previous" at bounding box center [244, 96] width 12 height 19
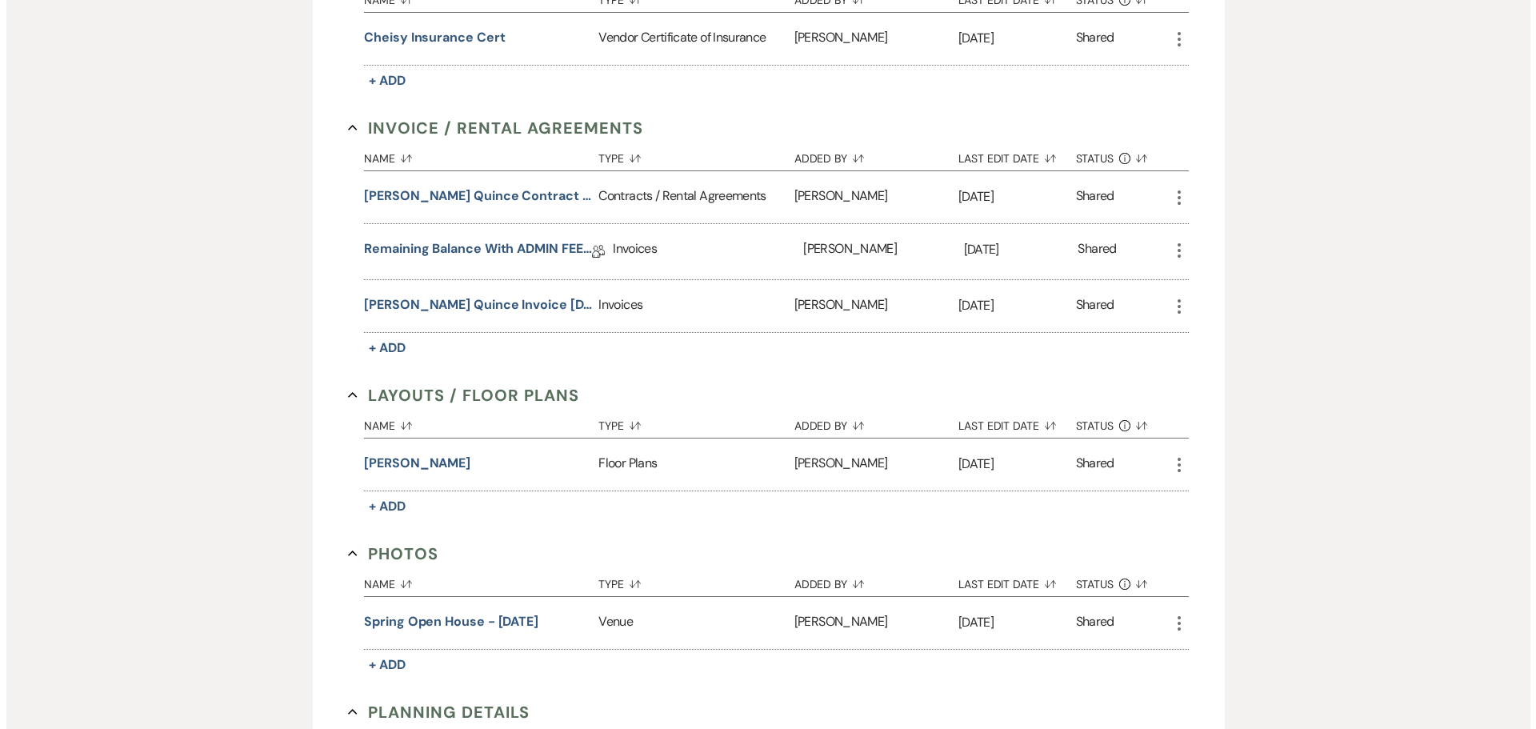
scroll to position [553, 0]
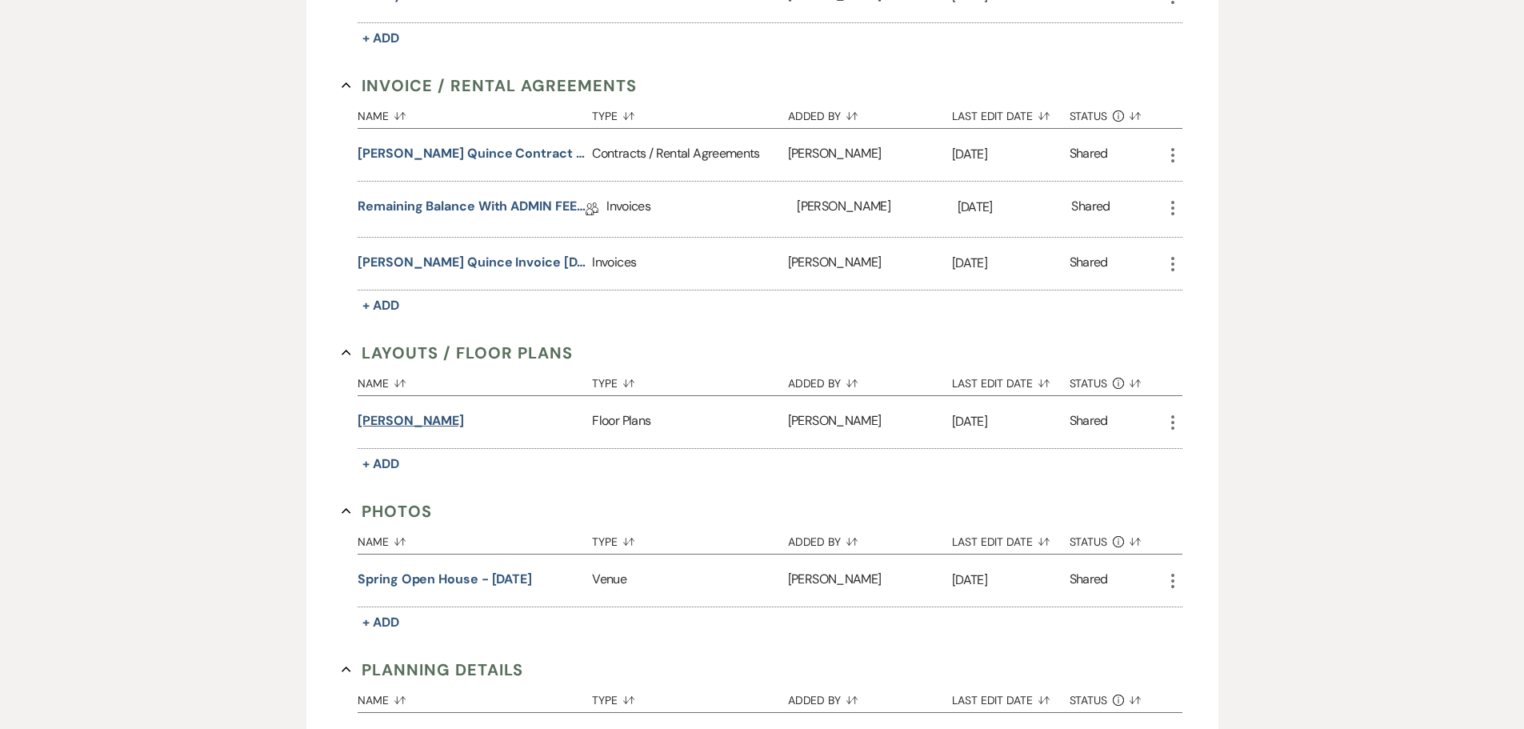
click at [402, 420] on button "[PERSON_NAME]" at bounding box center [411, 420] width 106 height 19
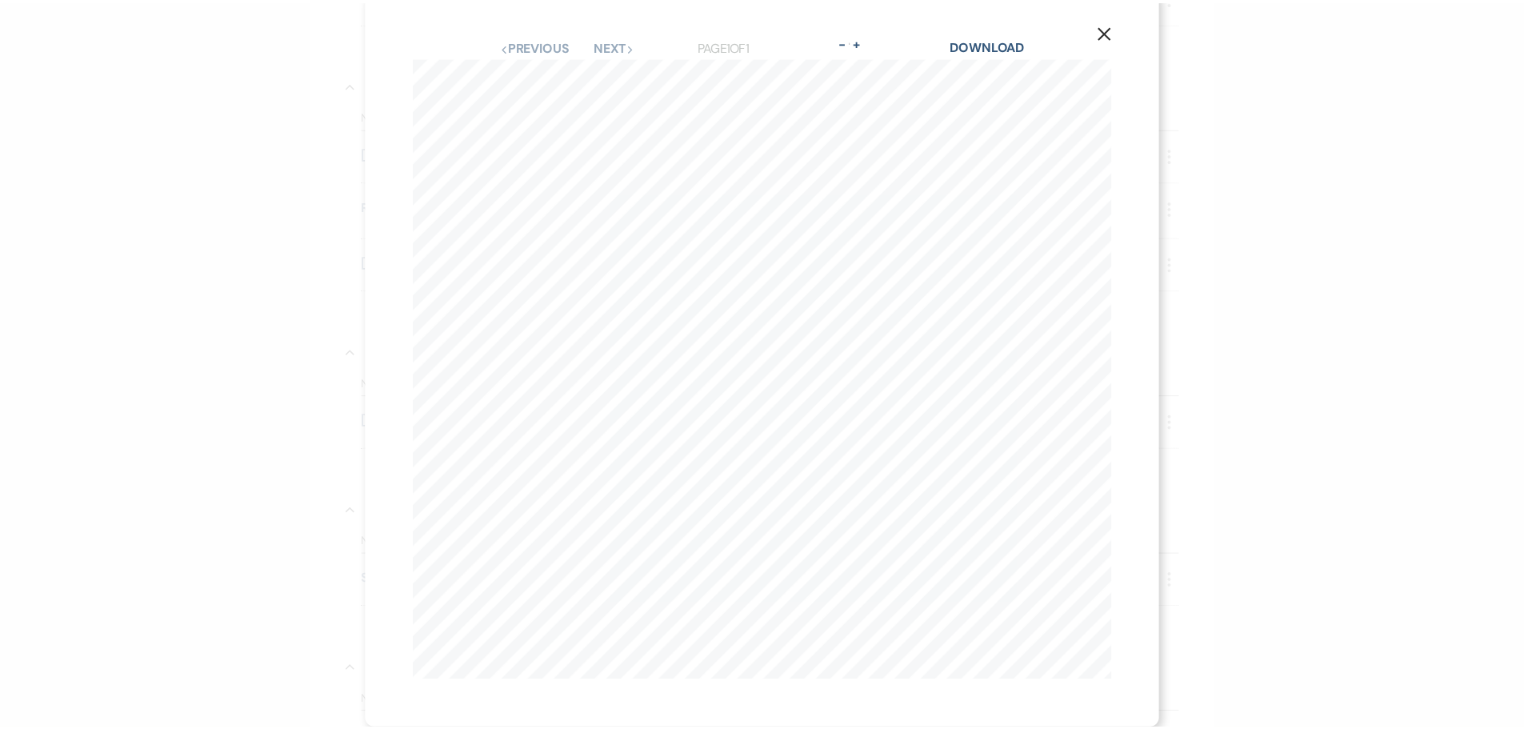
scroll to position [24, 0]
click at [1111, 26] on icon "X" at bounding box center [1113, 31] width 14 height 14
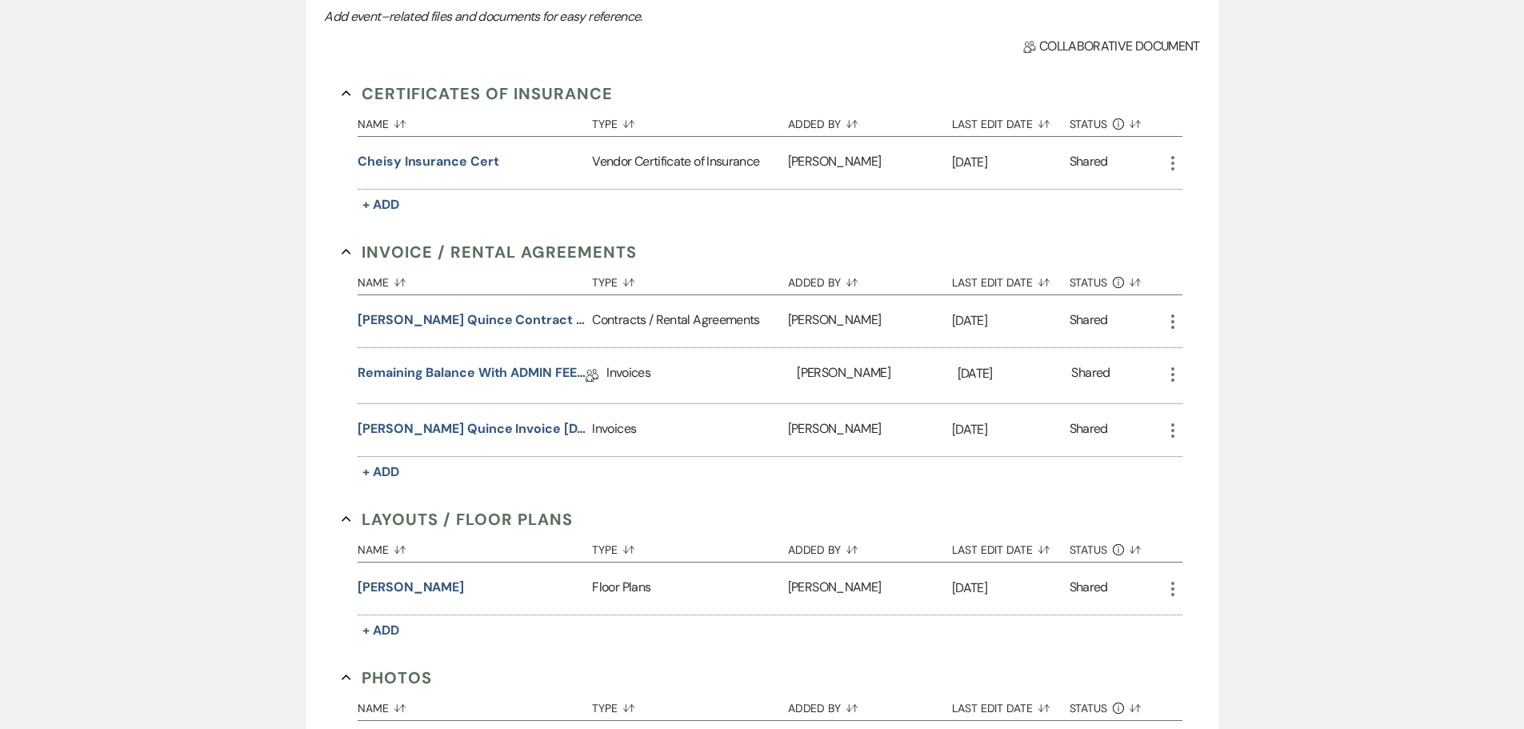
scroll to position [73, 0]
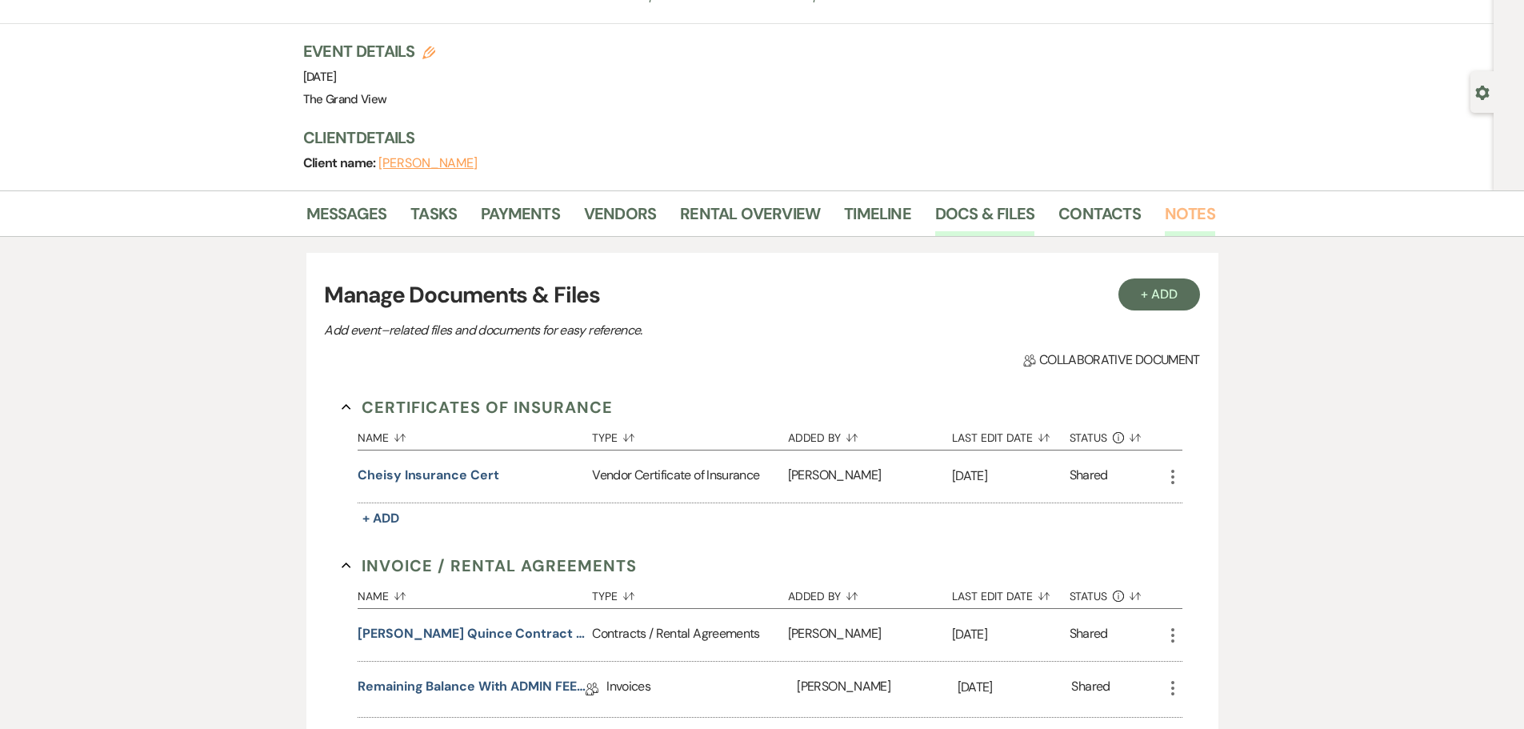
click at [1178, 213] on link "Notes" at bounding box center [1190, 218] width 50 height 35
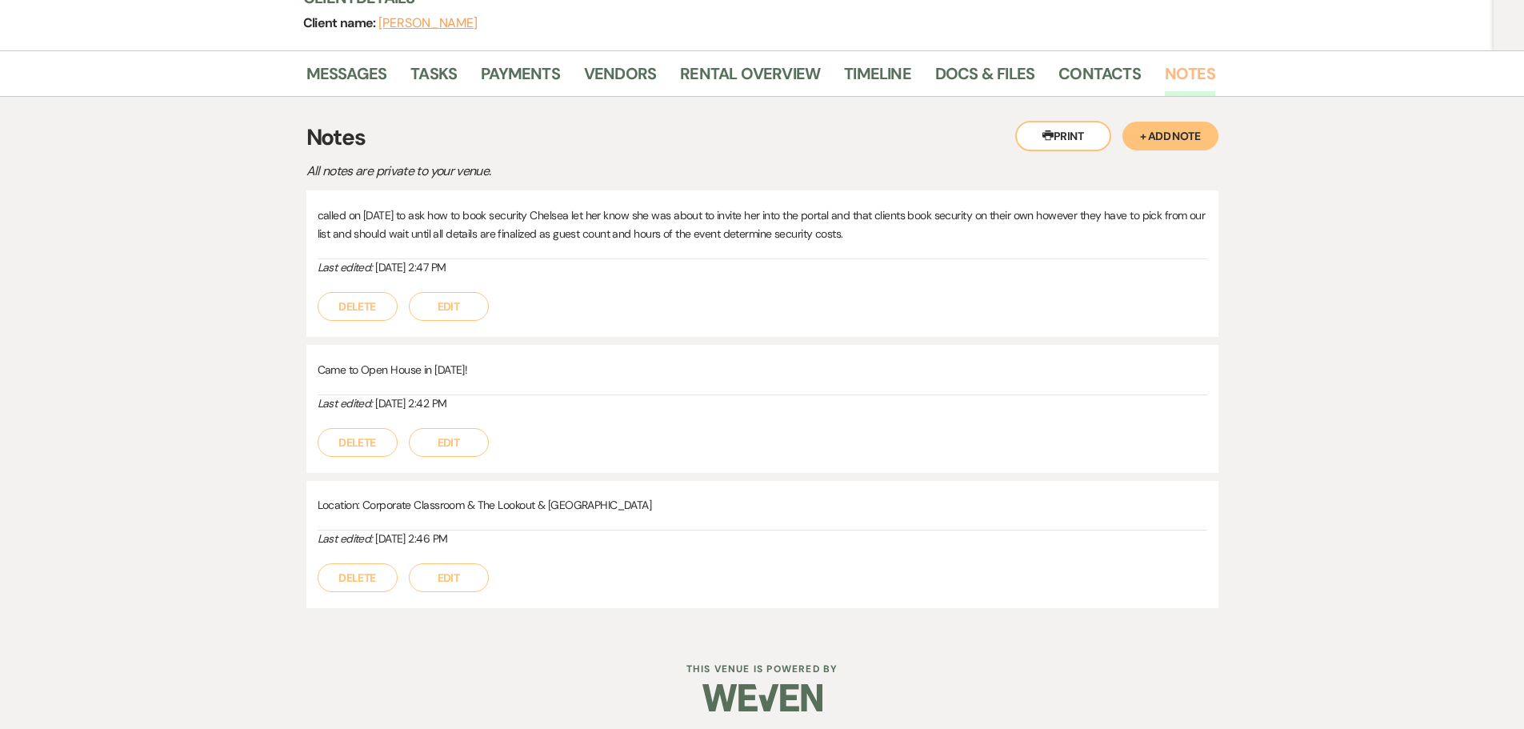
scroll to position [219, 0]
